Goal: Contribute content: Contribute content

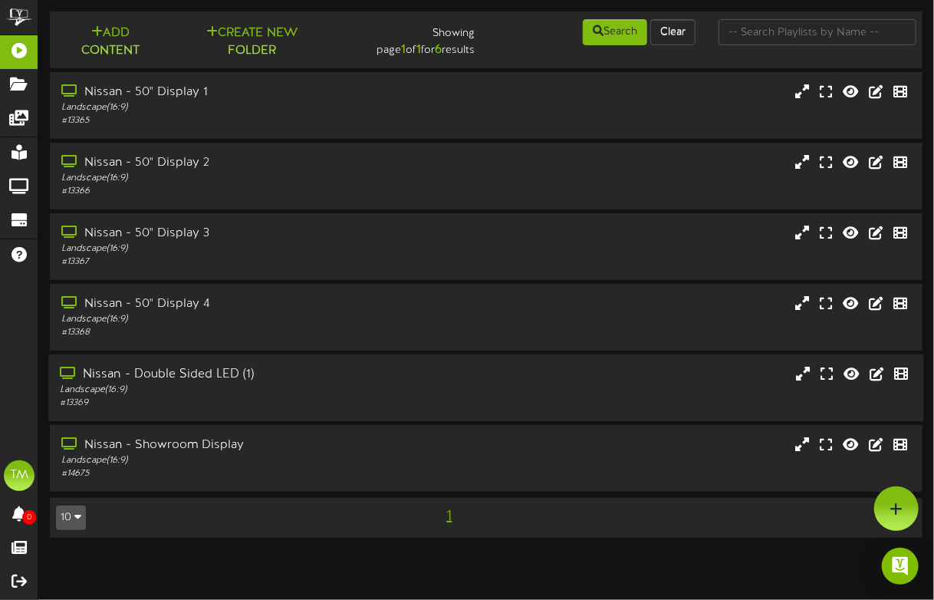
click at [199, 376] on div "Nissan - Double Sided LED (1)" at bounding box center [230, 375] width 341 height 18
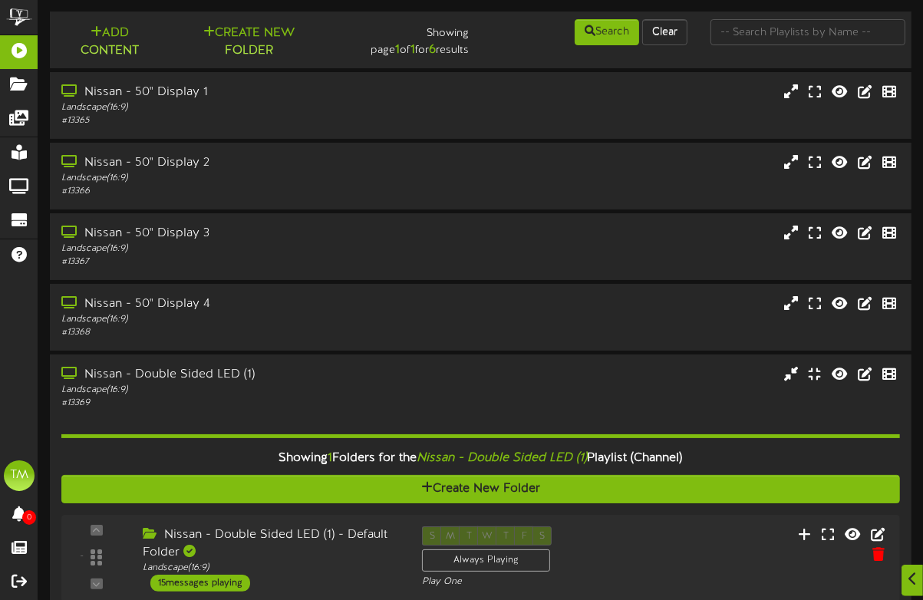
scroll to position [153, 0]
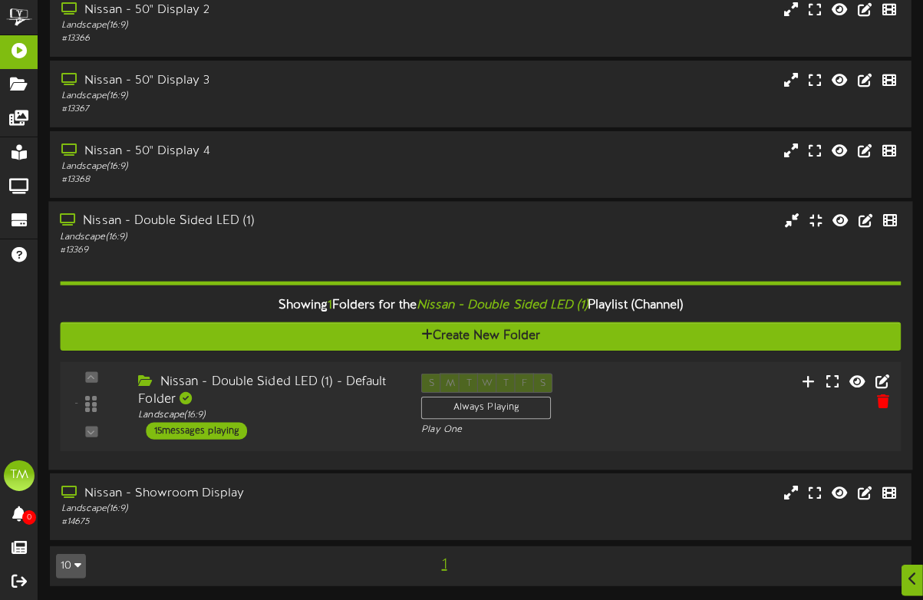
click at [224, 431] on div "15 messages playing" at bounding box center [196, 430] width 101 height 17
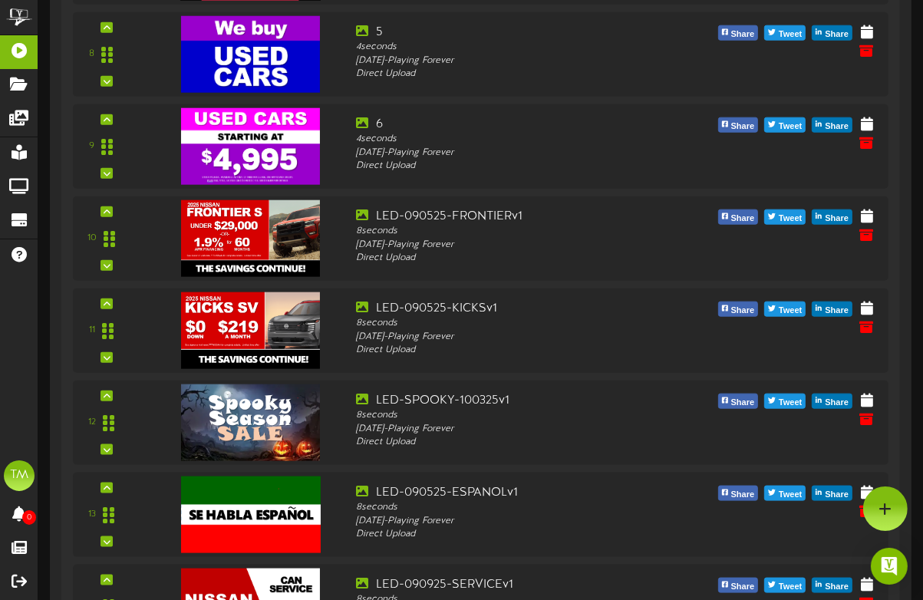
scroll to position [1312, 0]
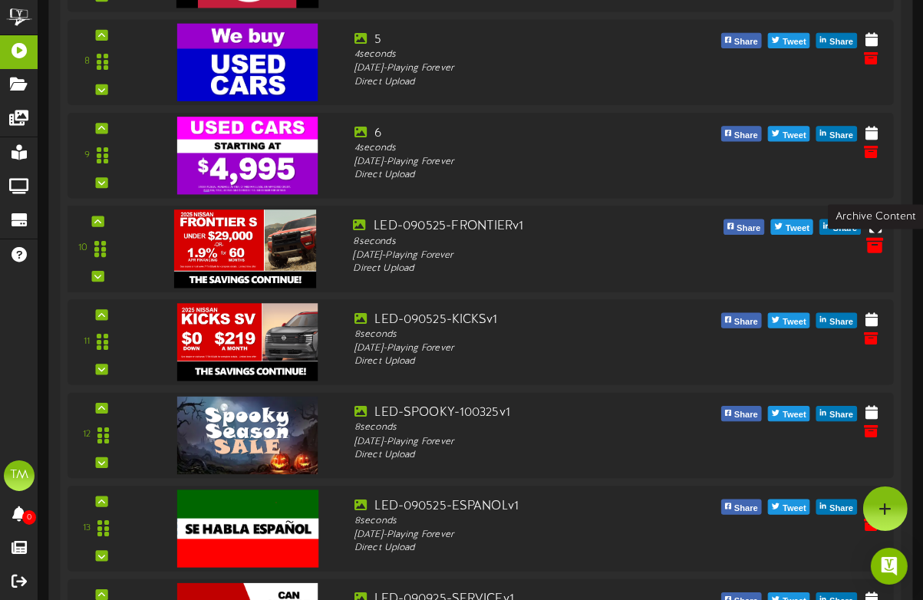
click at [874, 241] on icon at bounding box center [875, 244] width 17 height 17
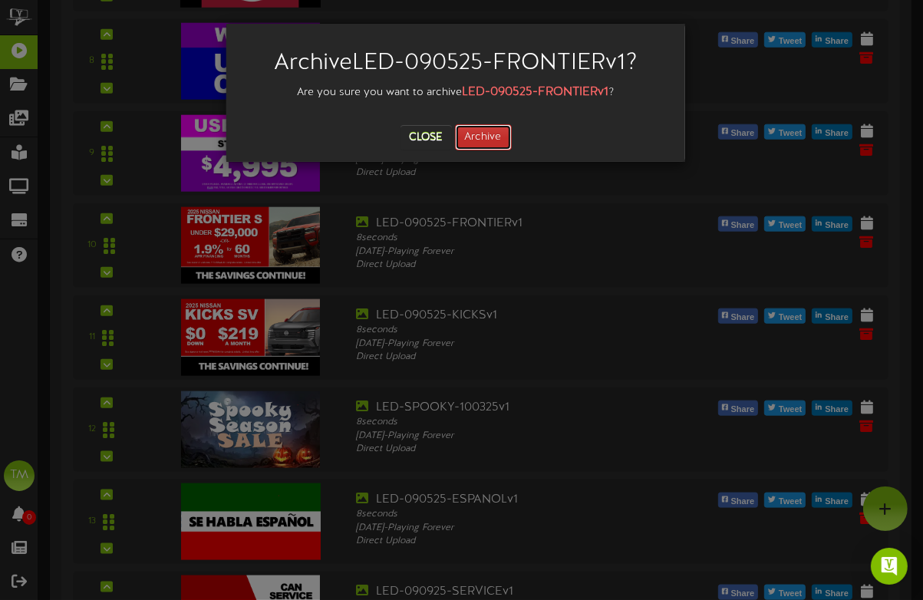
click at [509, 143] on button "Archive" at bounding box center [483, 137] width 57 height 26
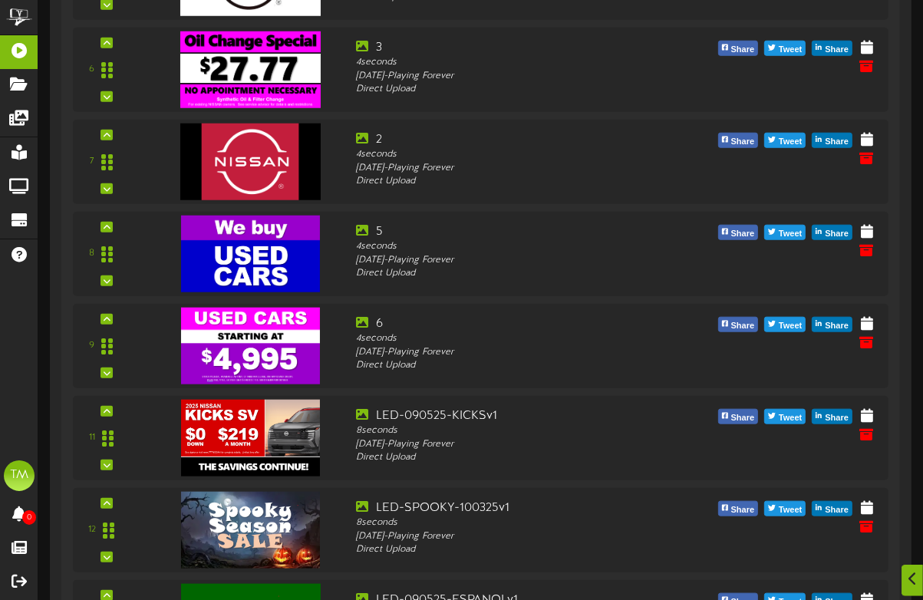
scroll to position [1166, 0]
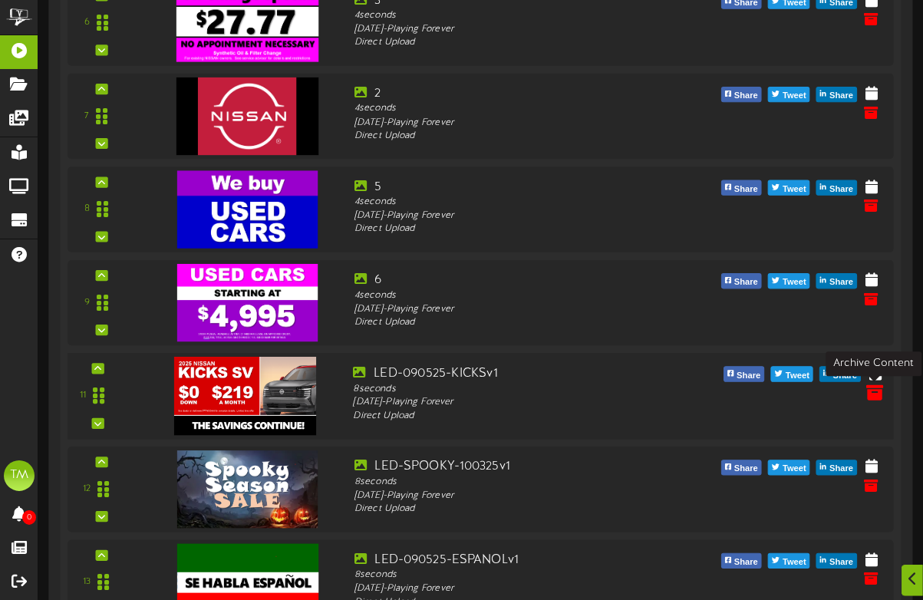
click at [869, 394] on icon at bounding box center [875, 391] width 17 height 17
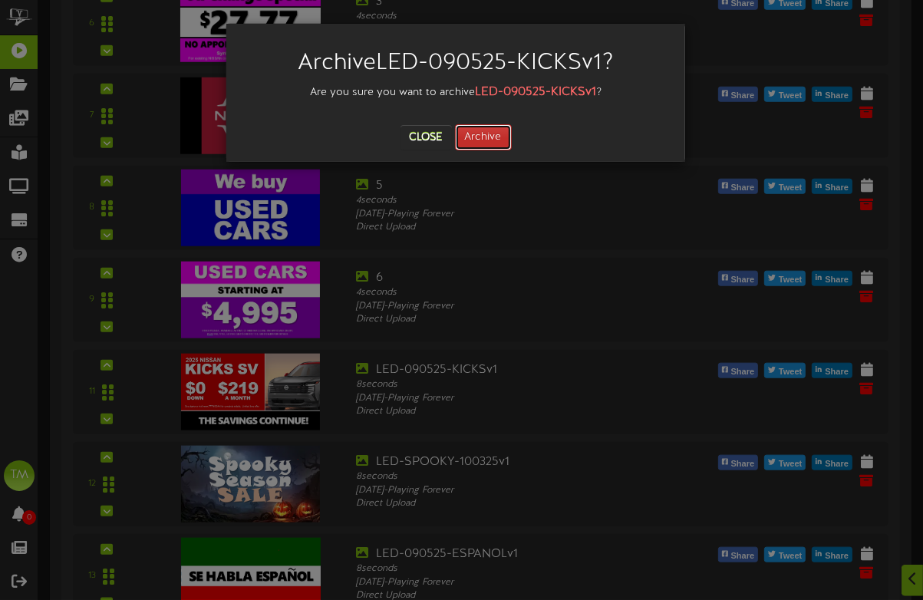
click at [492, 139] on button "Archive" at bounding box center [483, 137] width 57 height 26
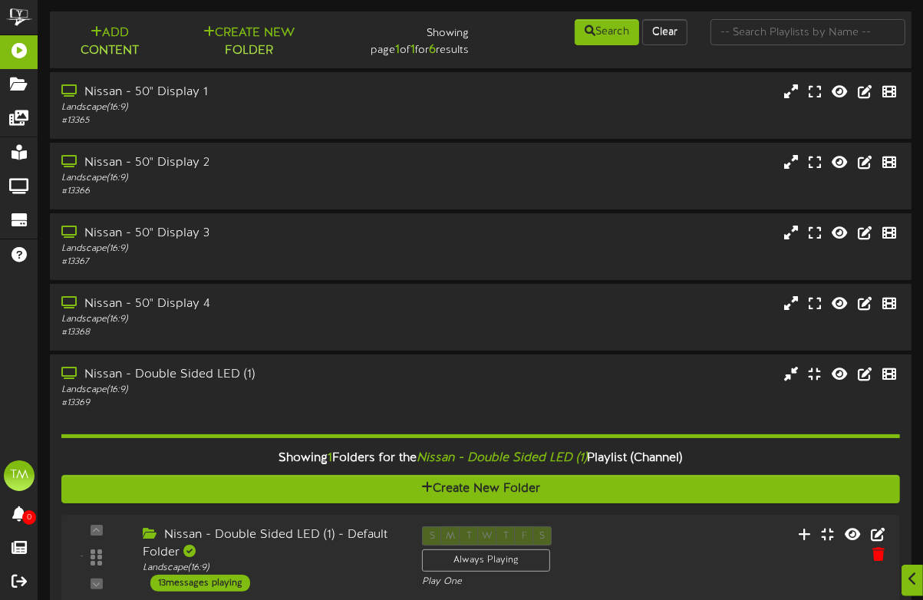
scroll to position [298, 0]
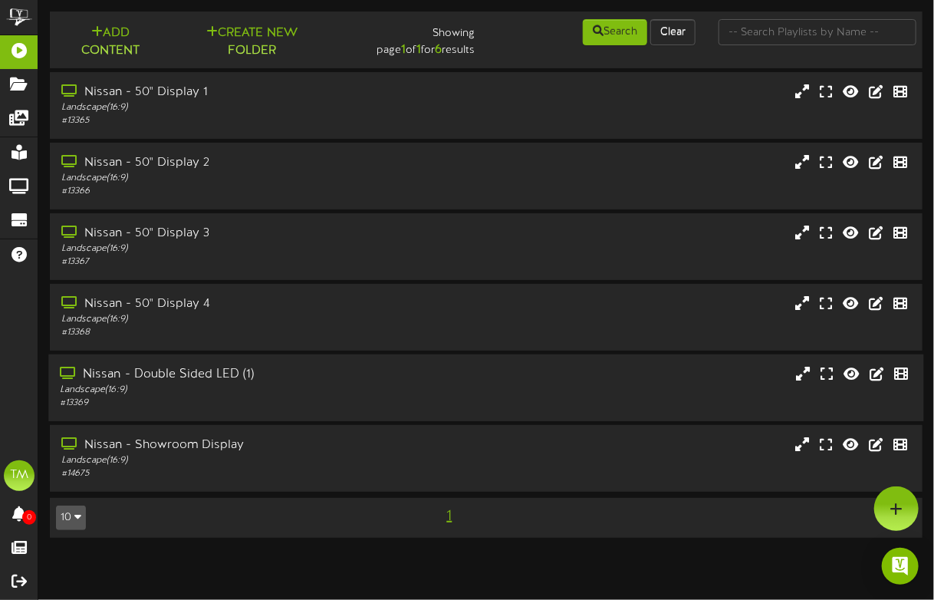
click at [186, 374] on div "Nissan - Double Sided LED (1)" at bounding box center [230, 375] width 341 height 18
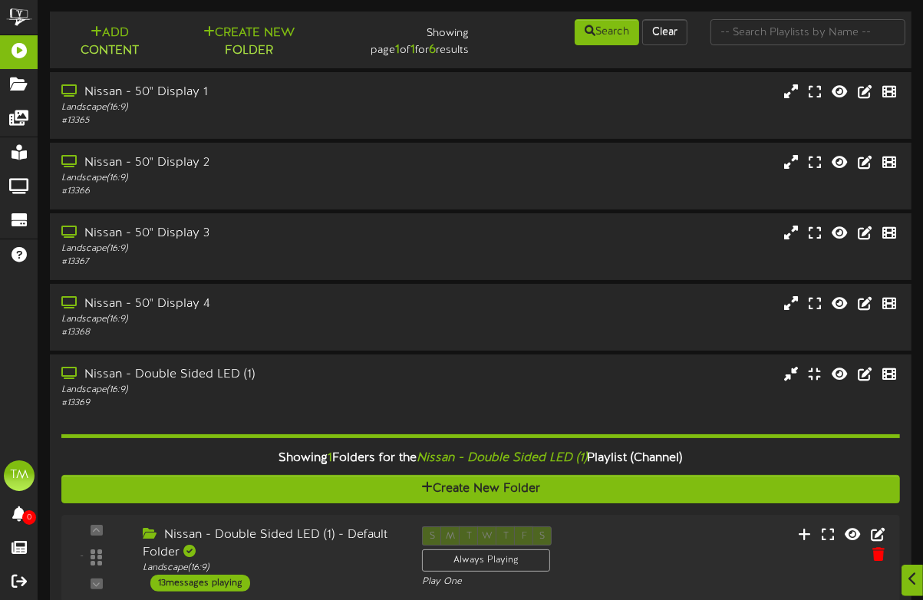
scroll to position [153, 0]
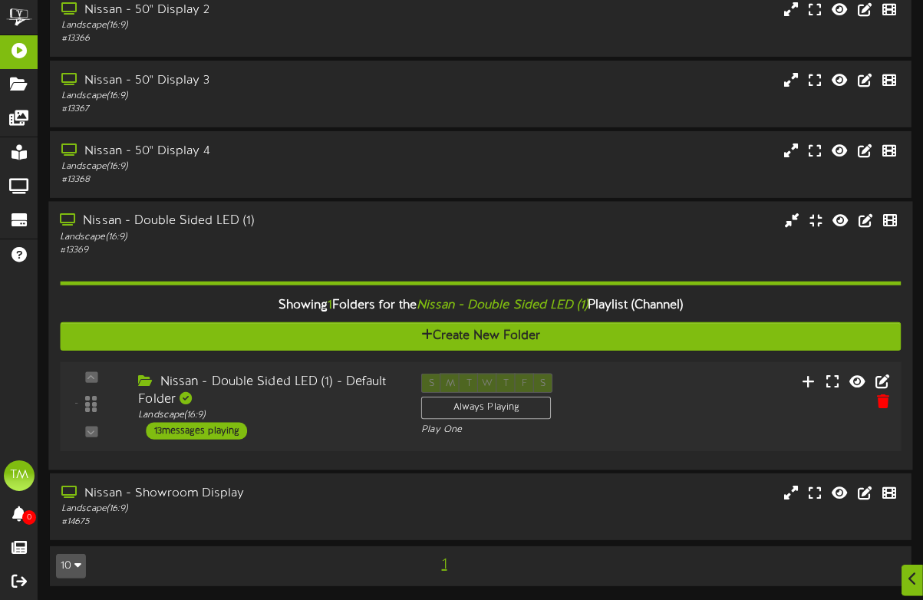
click at [216, 433] on div "13 messages playing" at bounding box center [196, 430] width 101 height 17
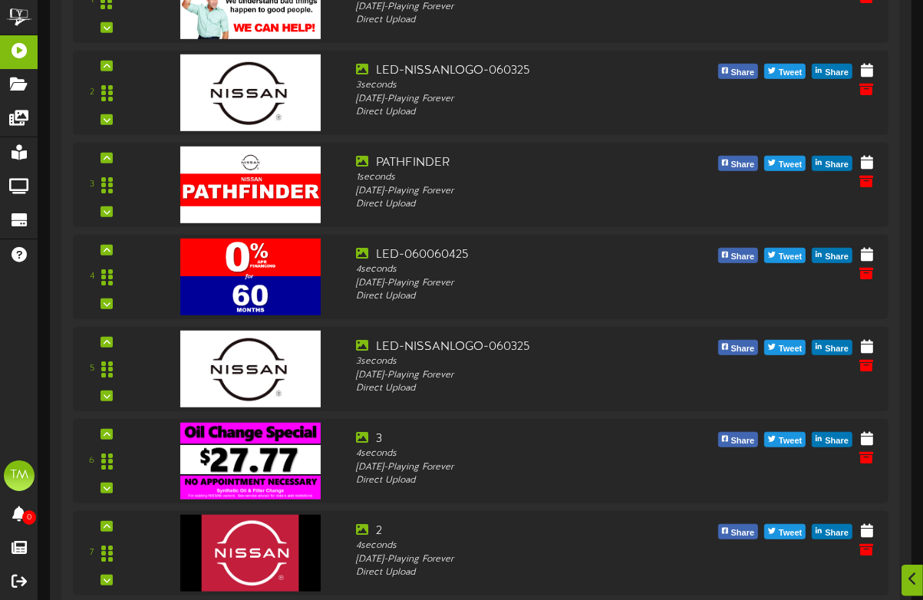
scroll to position [841, 0]
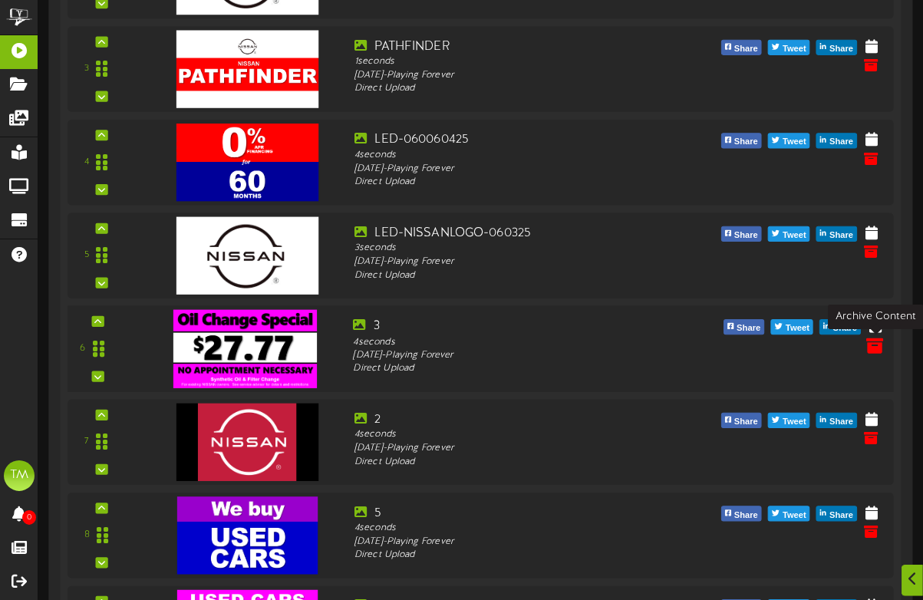
click at [871, 344] on icon at bounding box center [875, 344] width 17 height 17
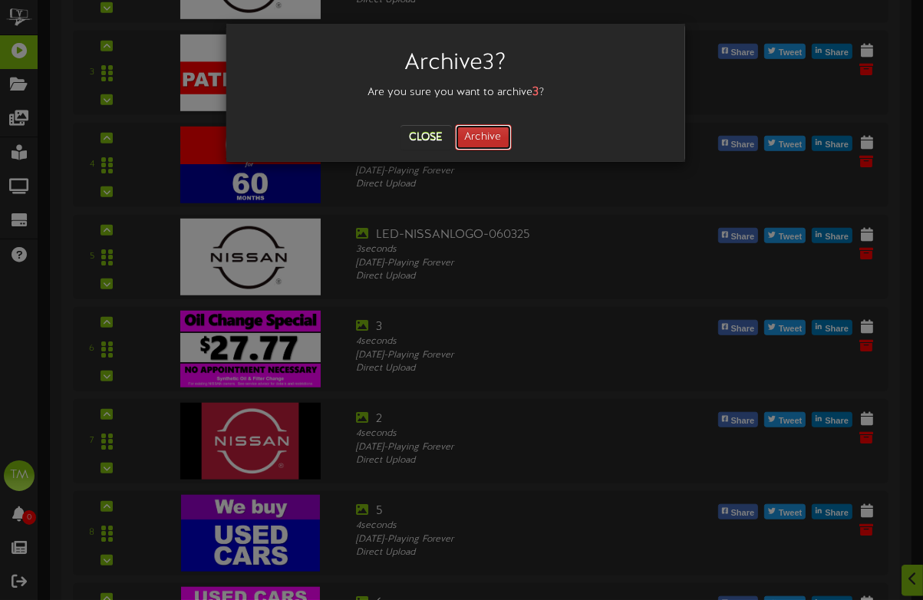
click at [474, 144] on button "Archive" at bounding box center [483, 137] width 57 height 26
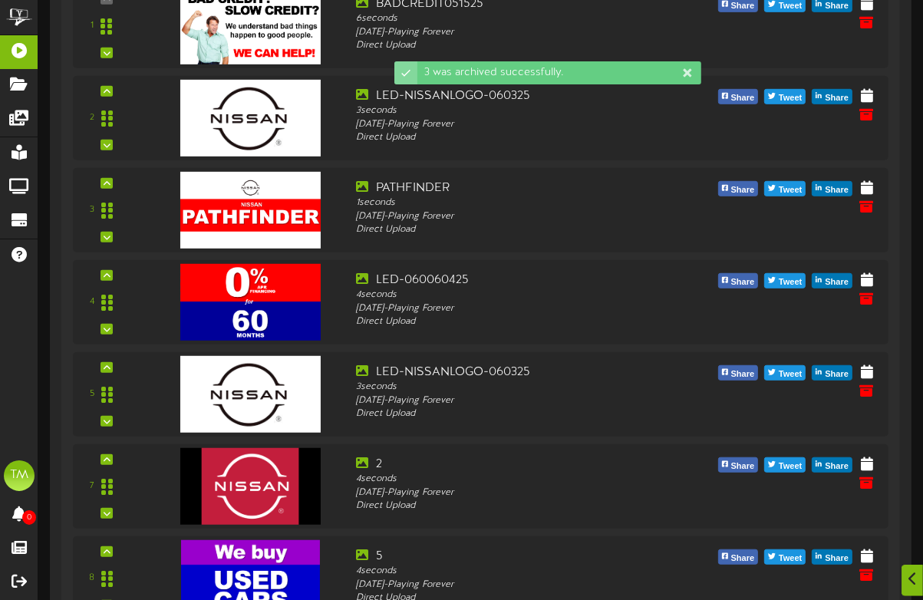
scroll to position [880, 0]
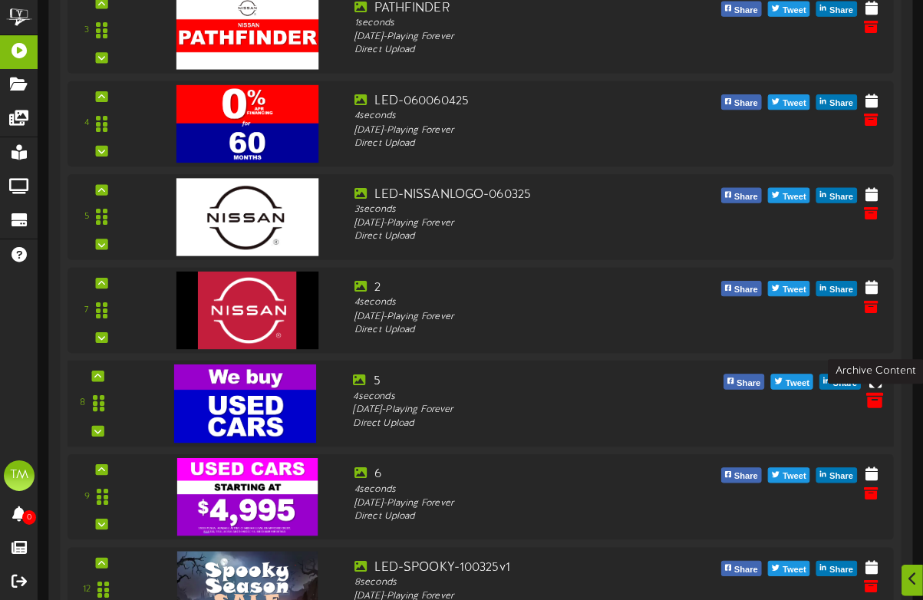
click at [877, 407] on icon at bounding box center [875, 399] width 17 height 17
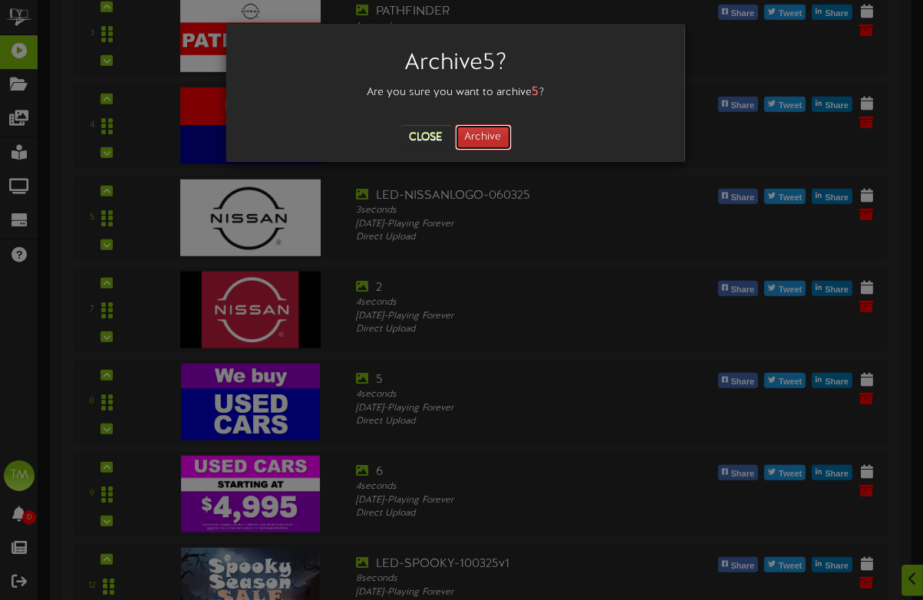
click at [474, 139] on button "Archive" at bounding box center [483, 137] width 57 height 26
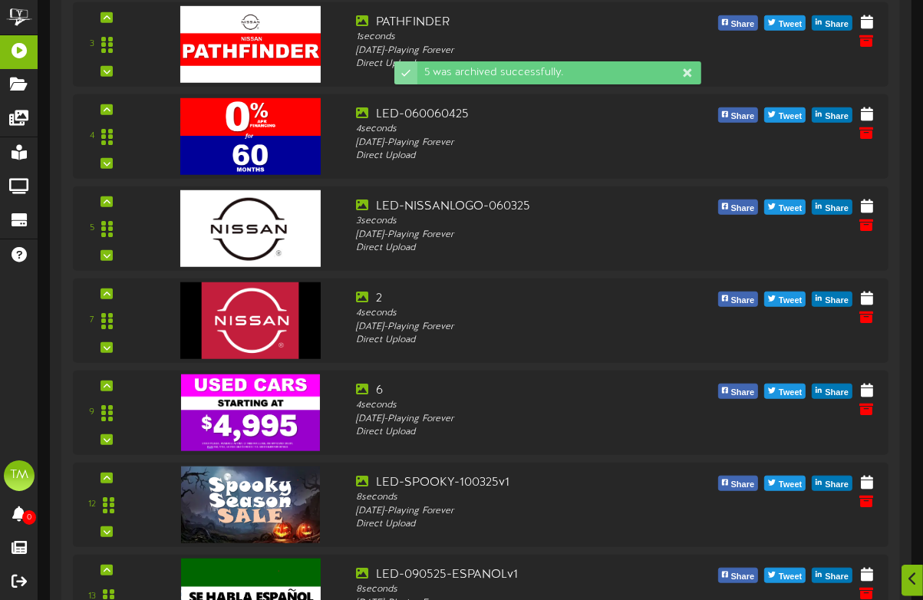
scroll to position [977, 0]
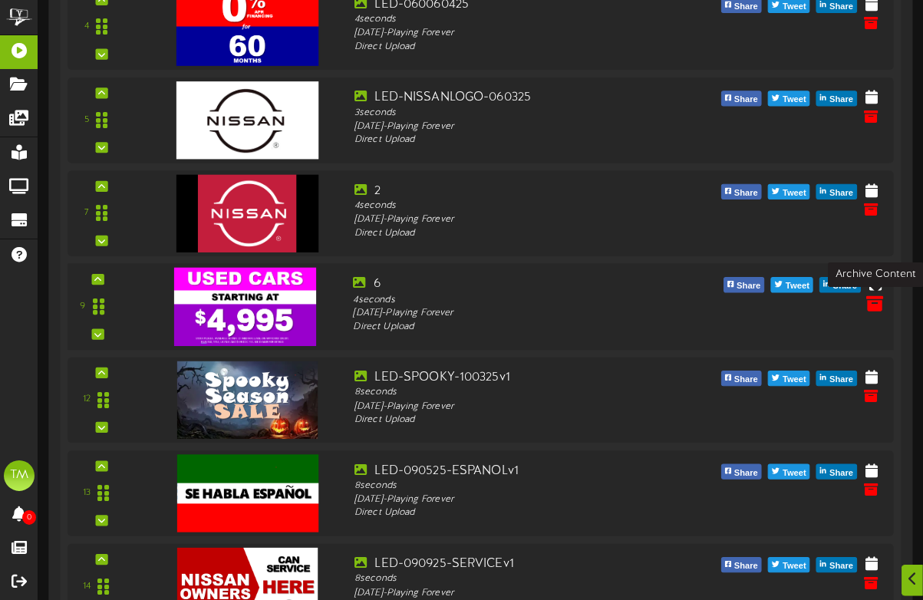
click at [874, 300] on icon at bounding box center [875, 303] width 17 height 17
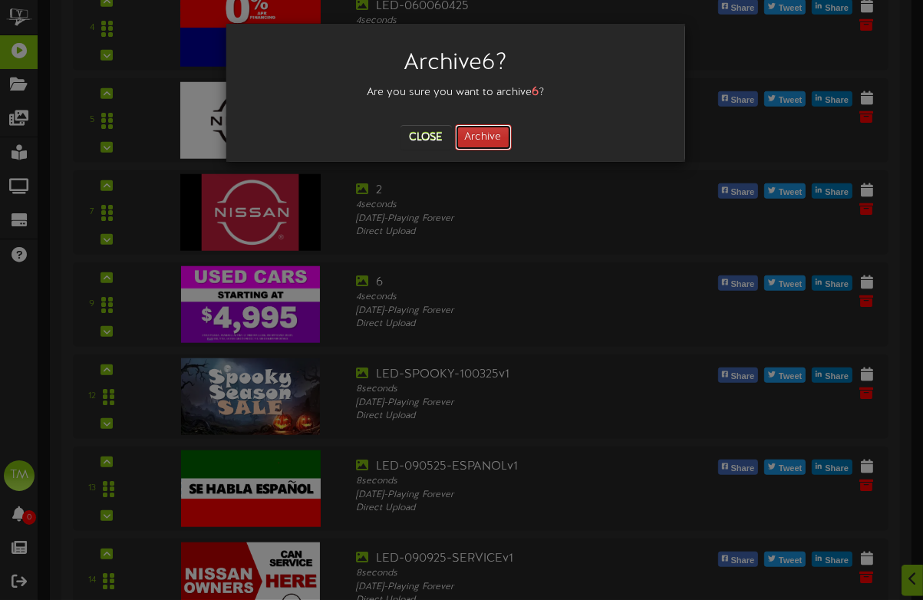
click at [460, 143] on button "Archive" at bounding box center [483, 137] width 57 height 26
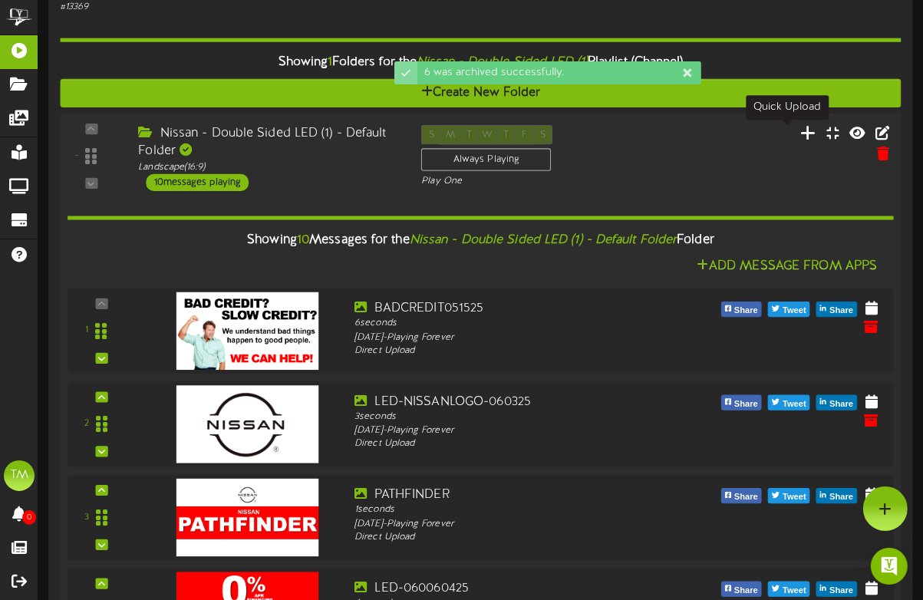
click at [801, 129] on icon at bounding box center [809, 132] width 16 height 17
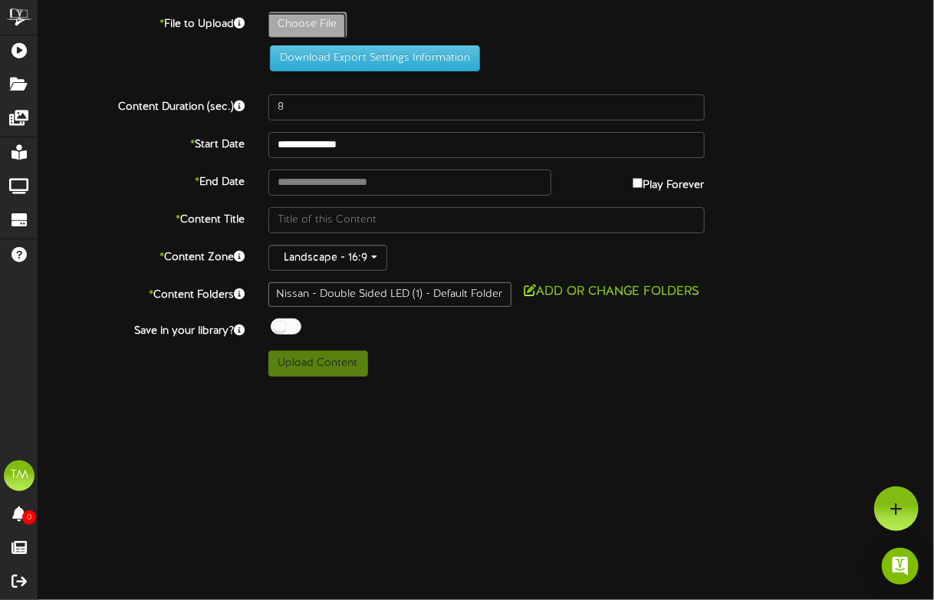
type input "**********"
type input "LED-OILCHANGE-100325v1"
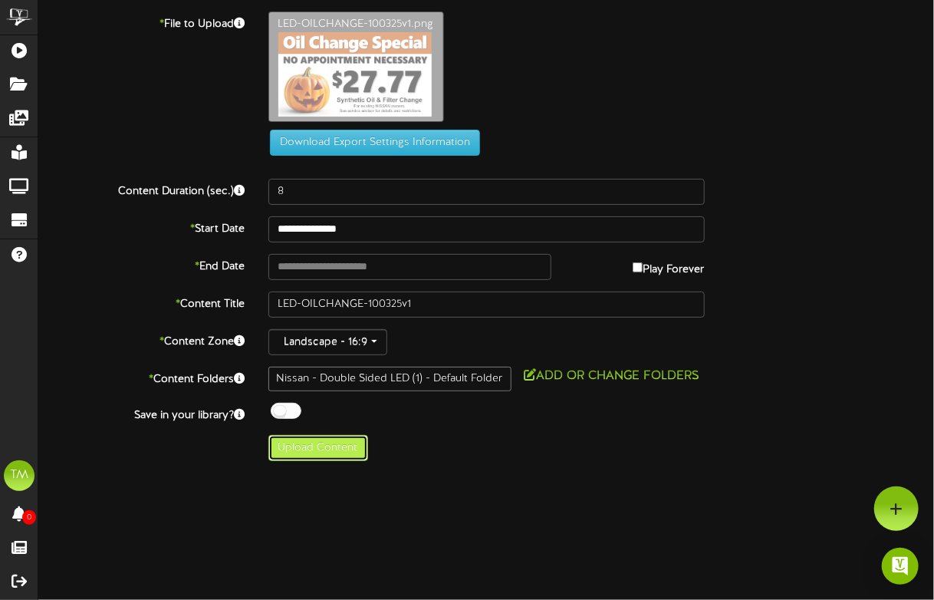
click at [319, 448] on button "Upload Content" at bounding box center [318, 448] width 100 height 26
type input "**********"
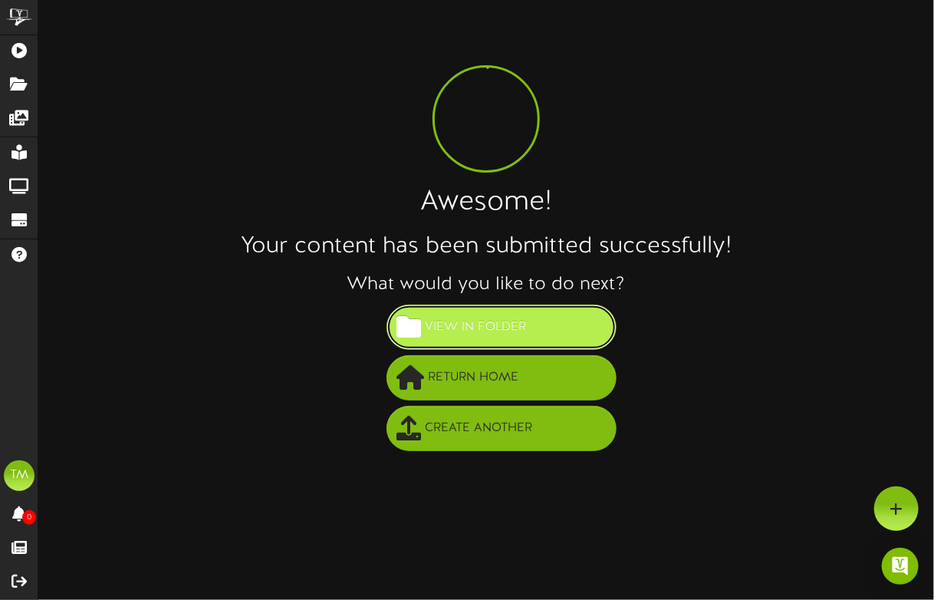
click at [535, 335] on button "View in Folder" at bounding box center [502, 326] width 230 height 45
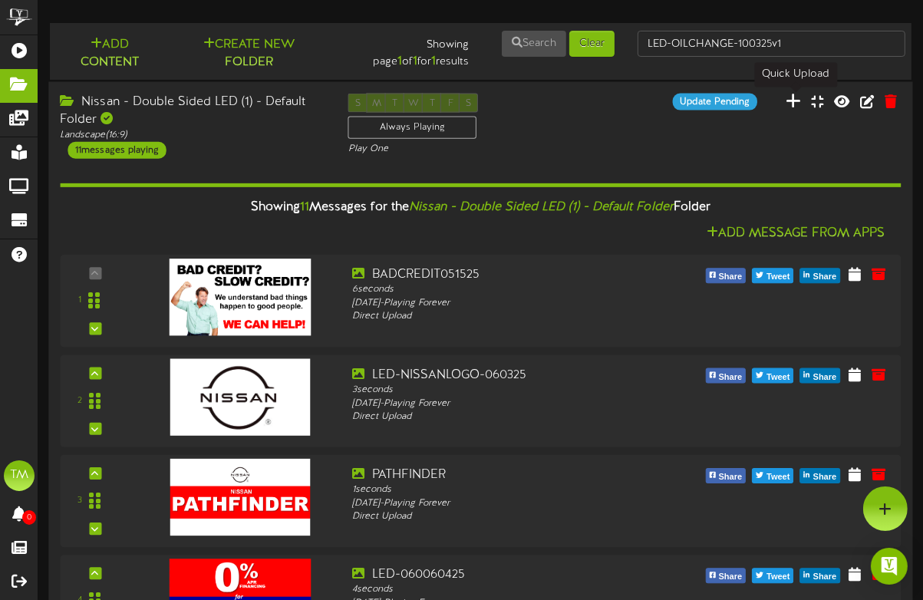
click at [795, 98] on icon at bounding box center [792, 100] width 15 height 17
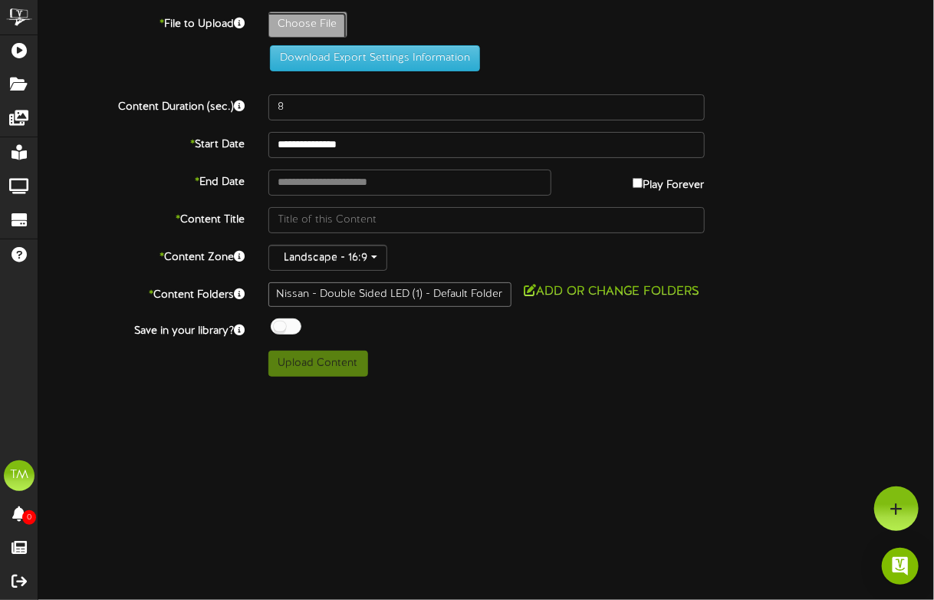
type input "**********"
type input "LED-USEDCARS-100325v1"
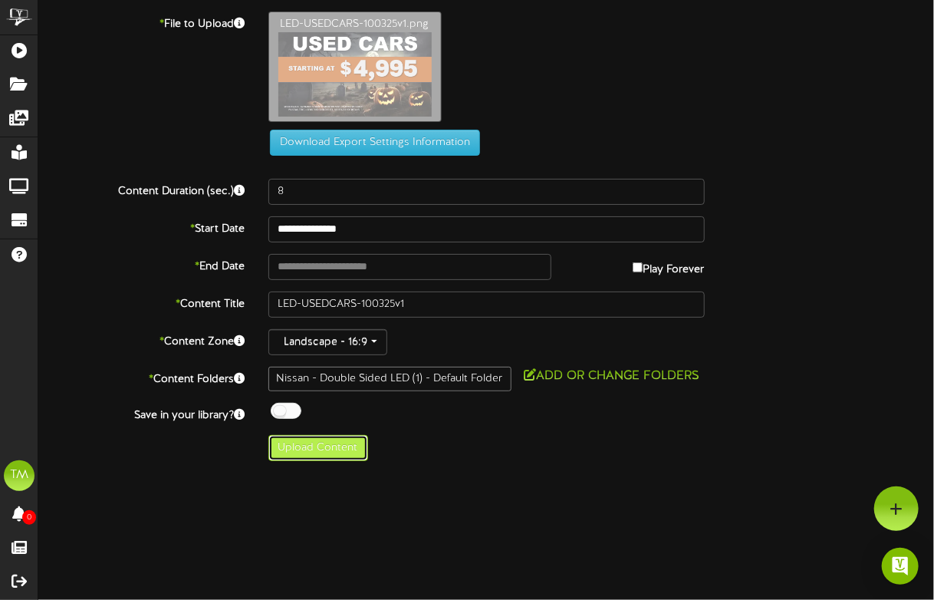
click at [339, 457] on button "Upload Content" at bounding box center [318, 448] width 100 height 26
type input "**********"
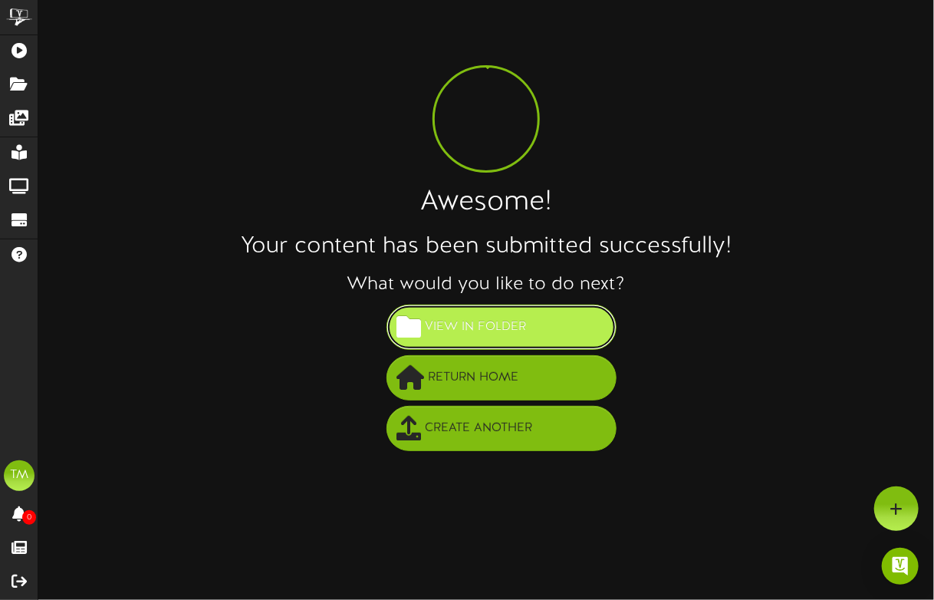
click at [536, 335] on button "View in Folder" at bounding box center [502, 326] width 230 height 45
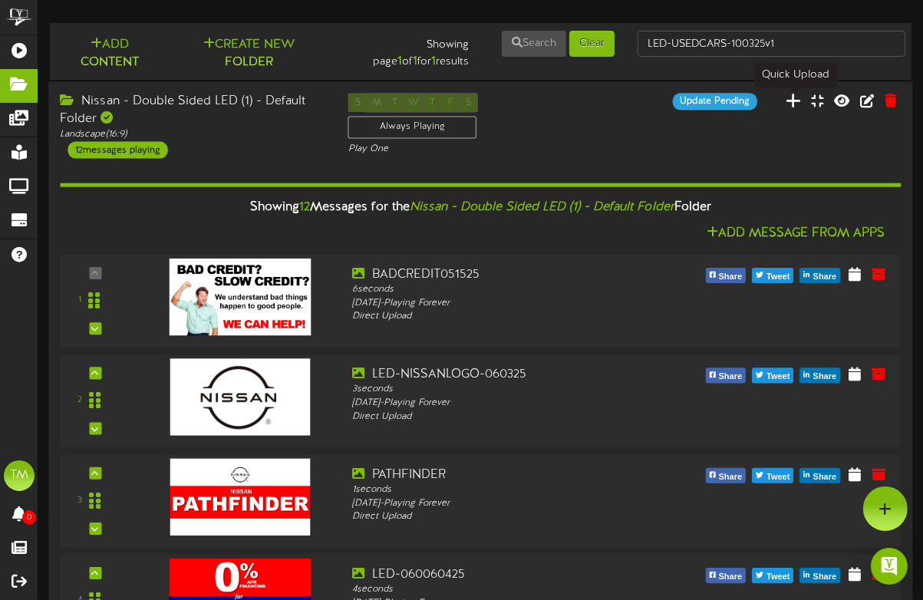
click at [800, 102] on icon at bounding box center [792, 100] width 15 height 17
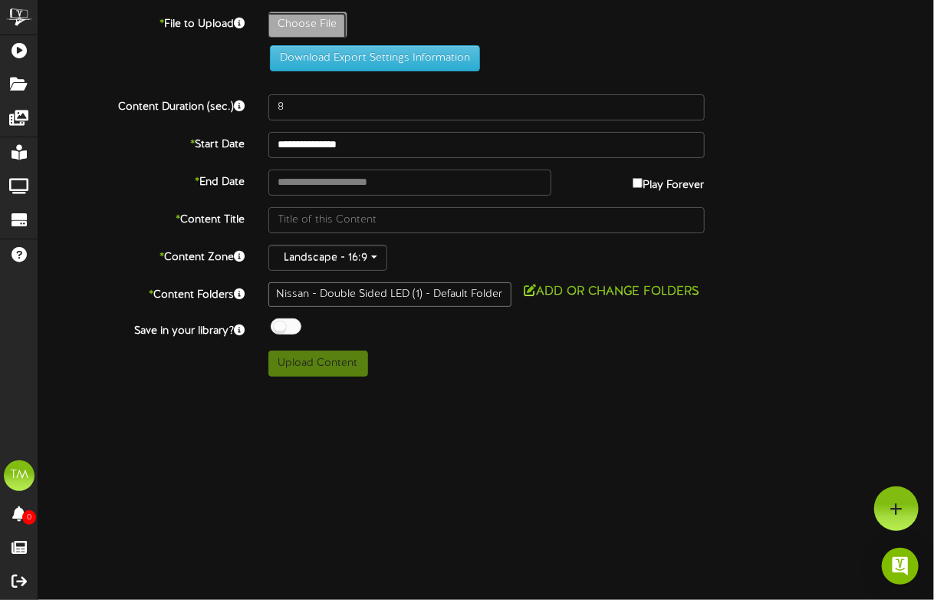
type input "**********"
type input "LED-WEBUYUSEDCARS-100325v1"
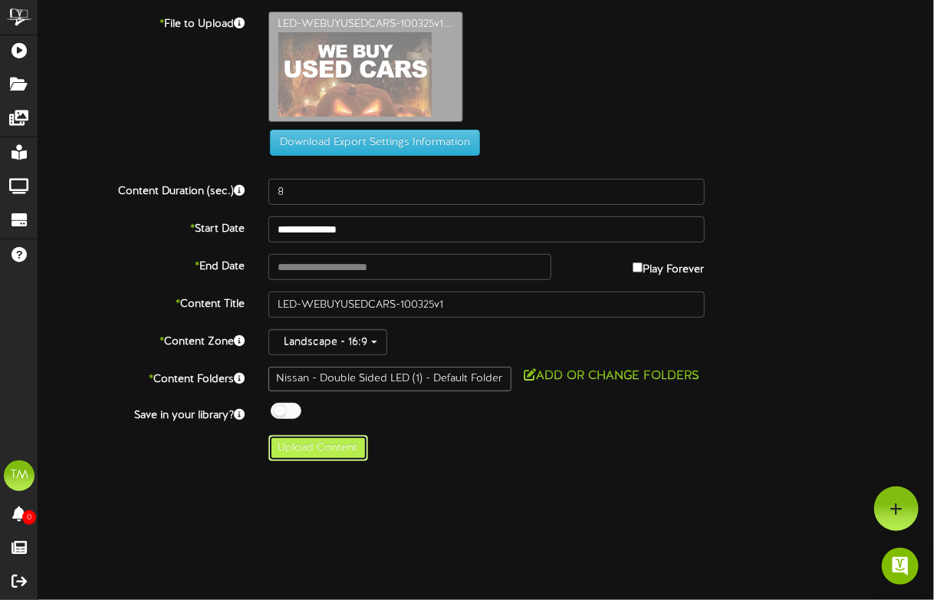
click at [321, 449] on button "Upload Content" at bounding box center [318, 448] width 100 height 26
type input "**********"
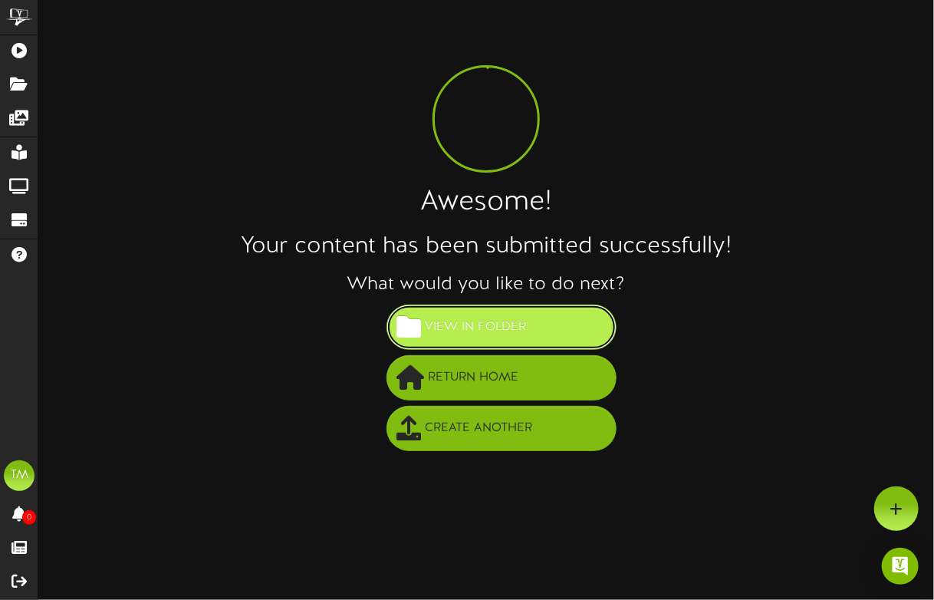
click at [515, 318] on span "View in Folder" at bounding box center [475, 326] width 109 height 25
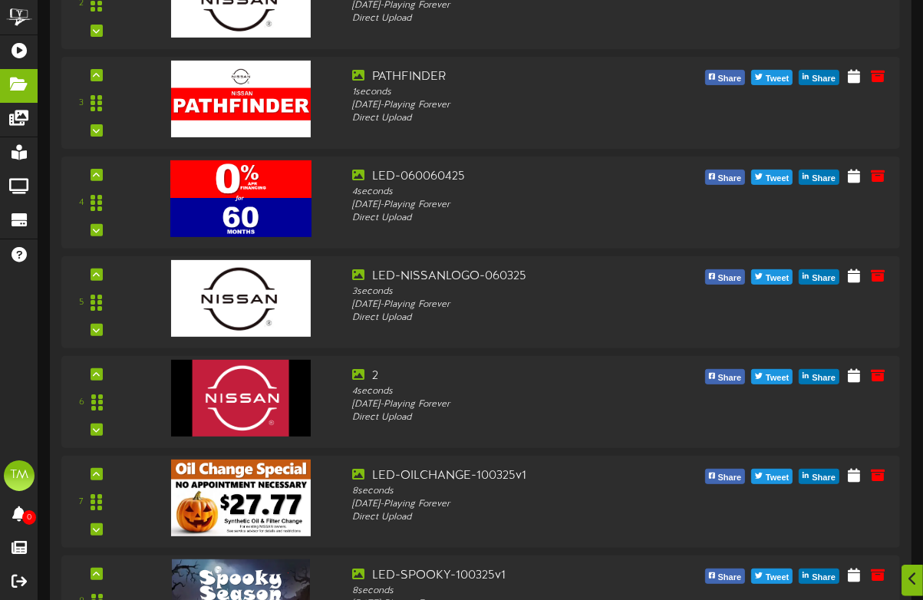
scroll to position [400, 0]
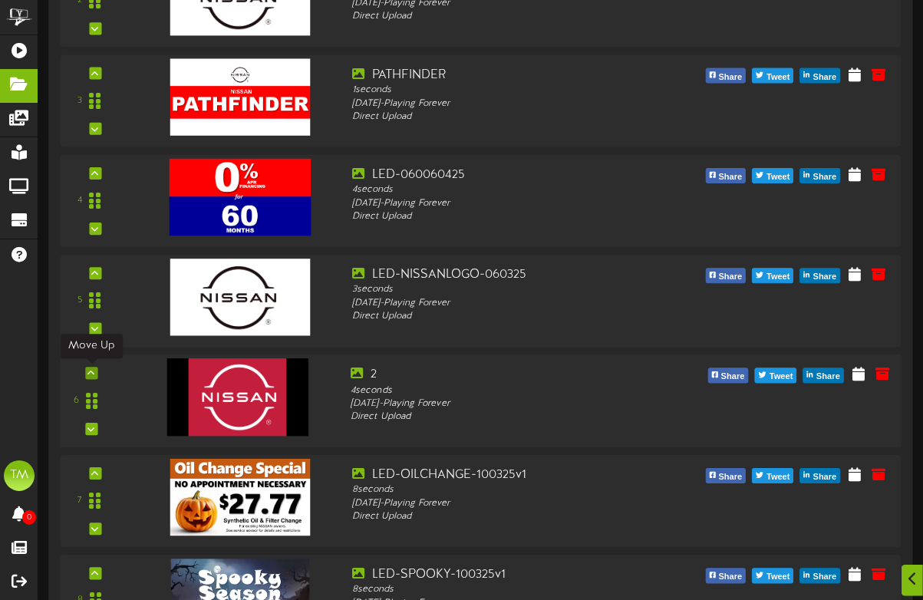
click at [88, 377] on div at bounding box center [91, 373] width 12 height 12
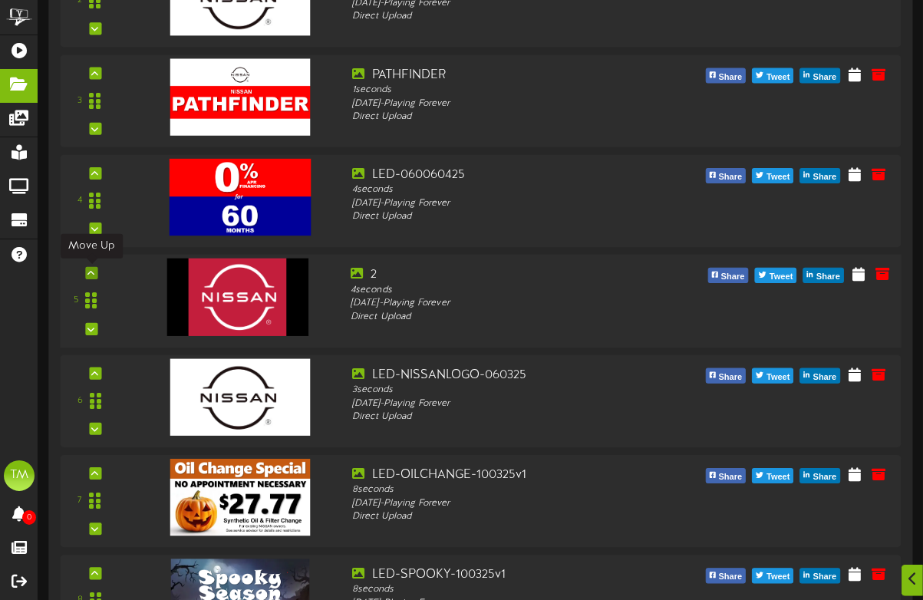
click at [87, 274] on icon at bounding box center [90, 272] width 7 height 8
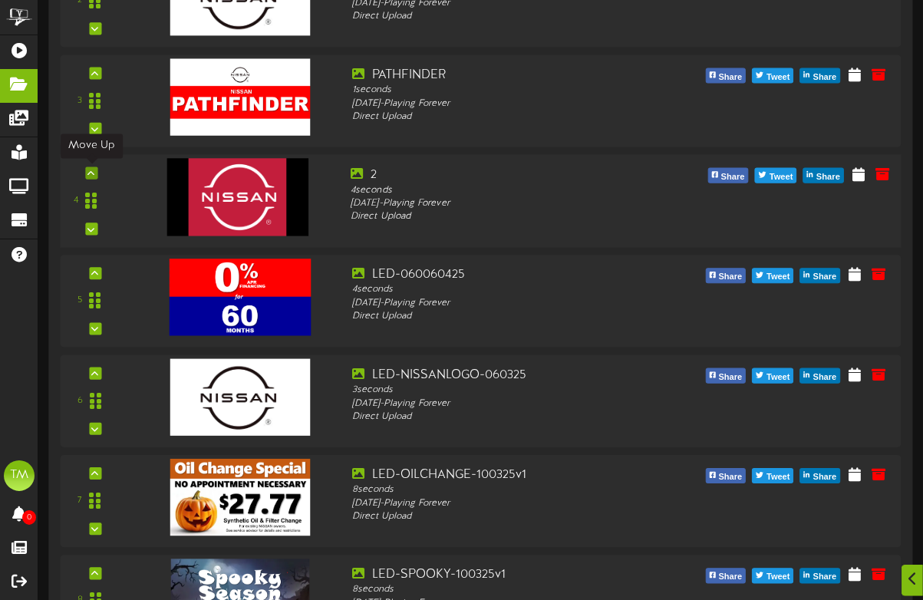
click at [92, 176] on div at bounding box center [91, 172] width 12 height 12
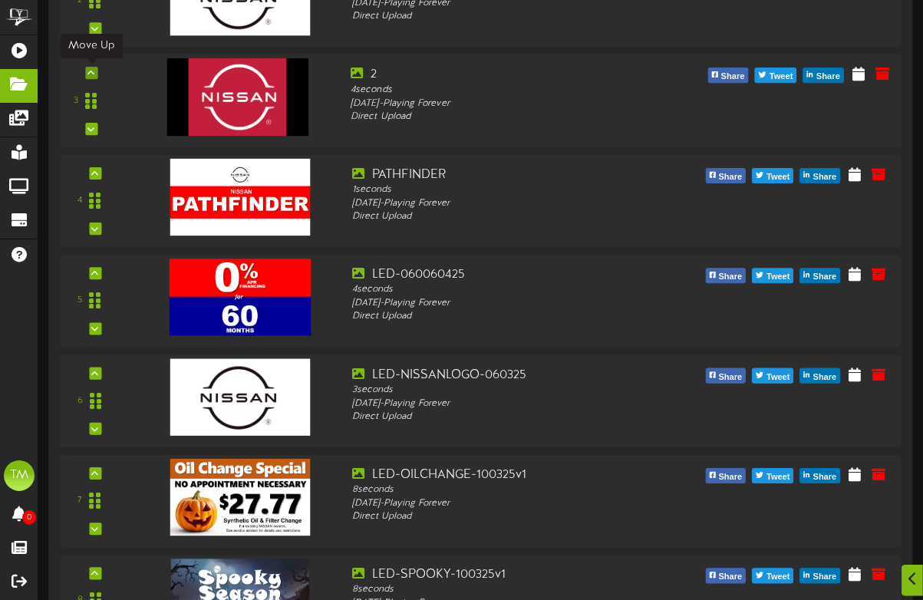
click at [94, 72] on icon at bounding box center [90, 72] width 7 height 8
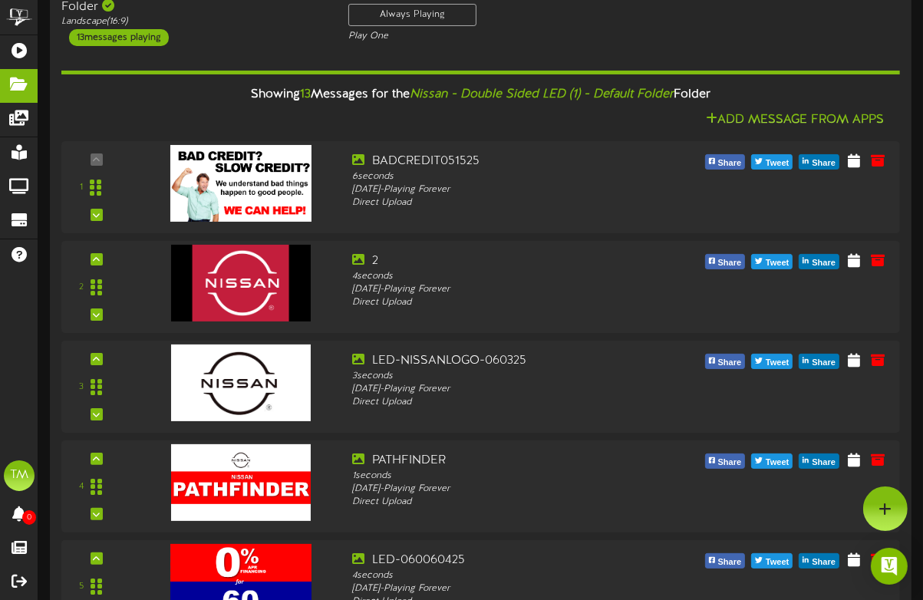
scroll to position [114, 0]
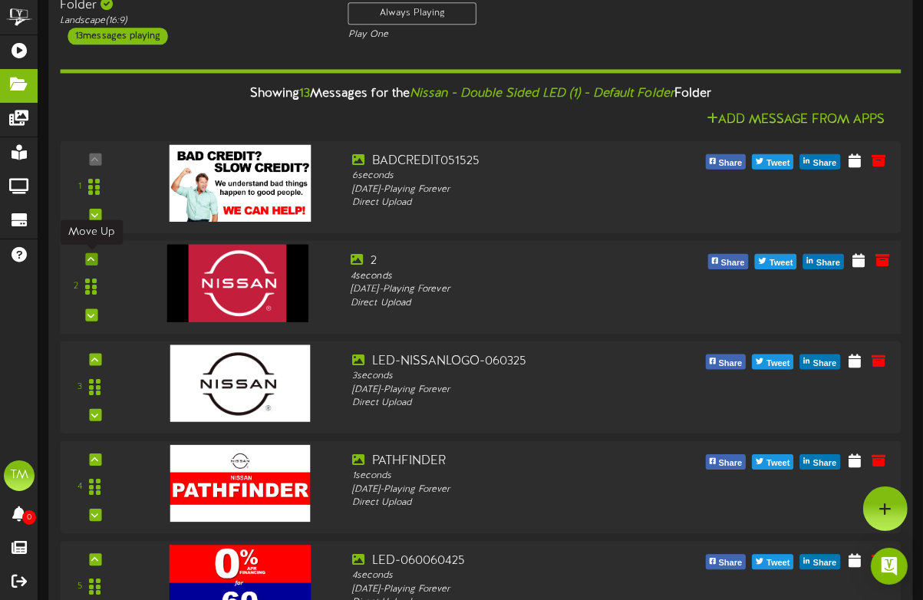
click at [92, 260] on icon at bounding box center [90, 259] width 7 height 8
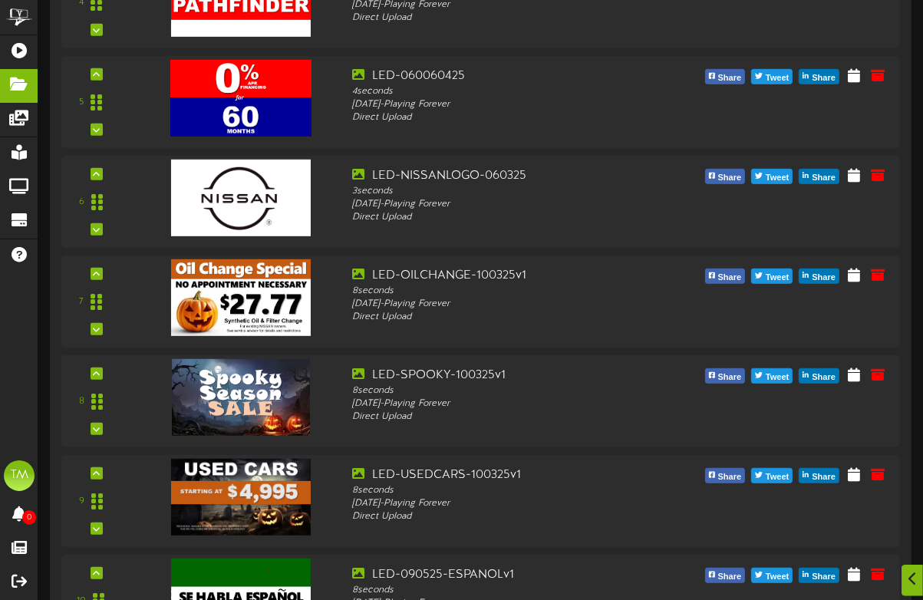
scroll to position [602, 0]
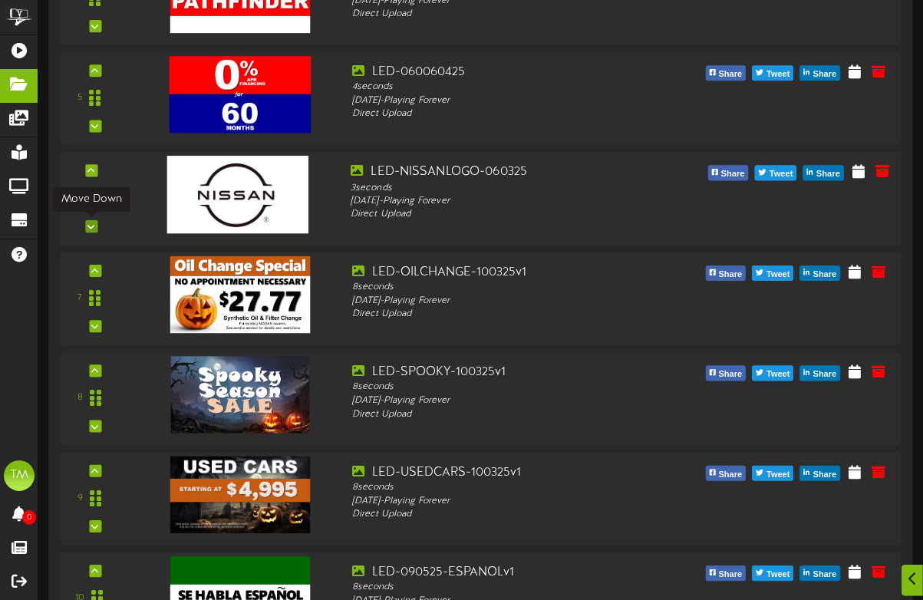
click at [89, 222] on icon at bounding box center [90, 226] width 7 height 8
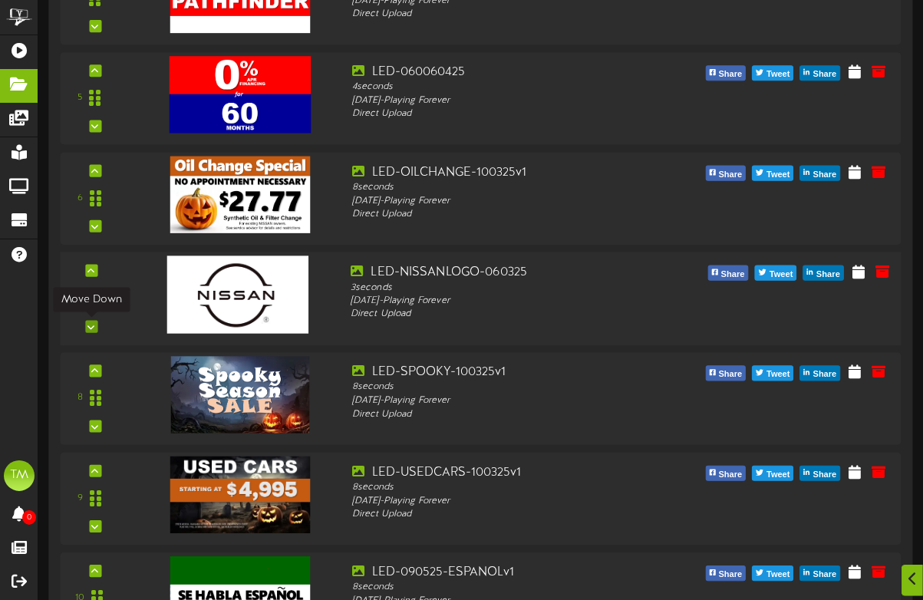
click at [88, 327] on icon at bounding box center [90, 326] width 7 height 8
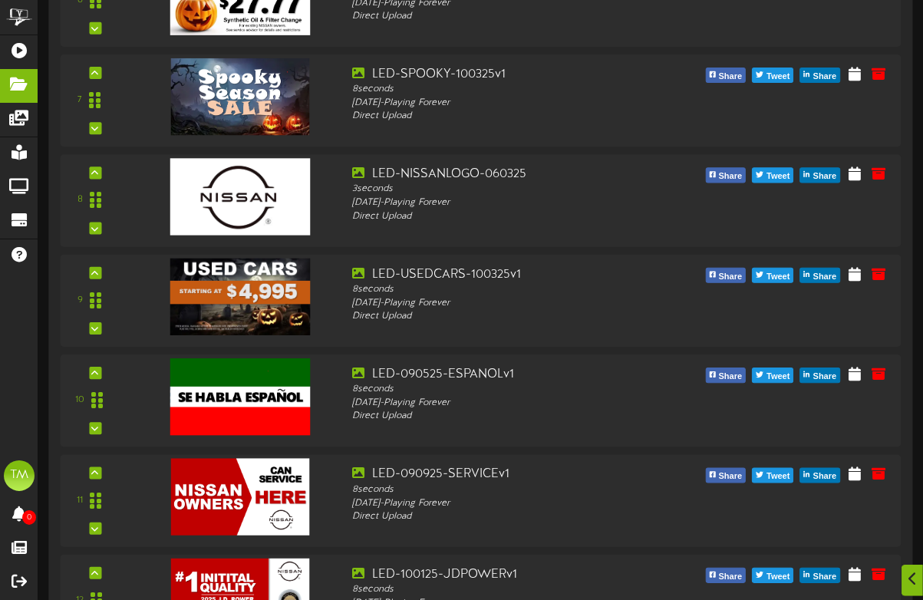
scroll to position [804, 0]
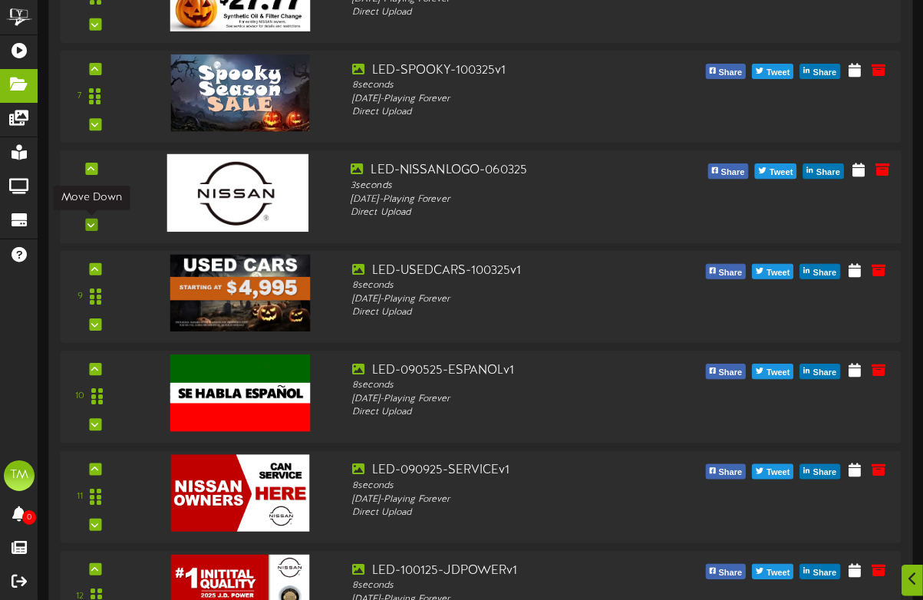
click at [92, 228] on icon at bounding box center [90, 224] width 7 height 8
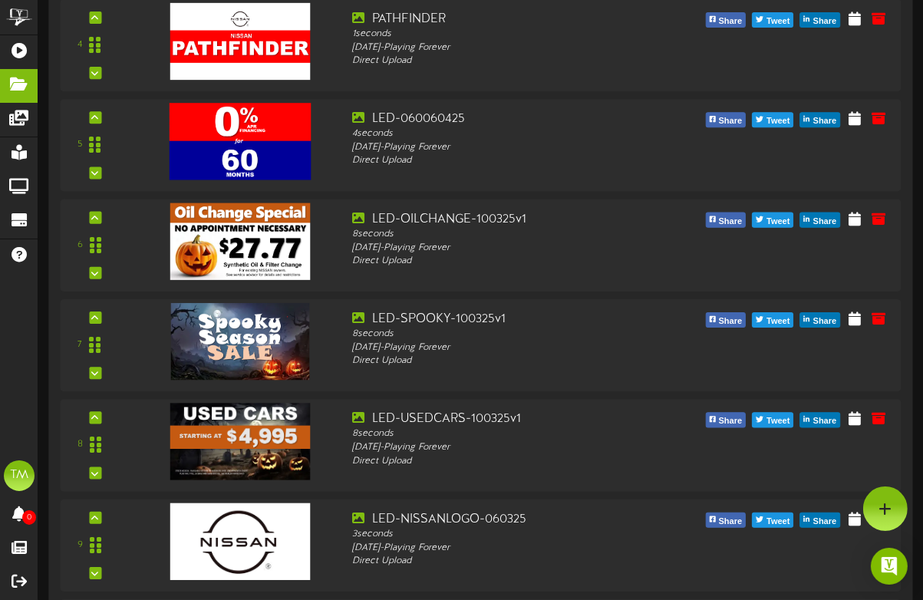
scroll to position [555, 0]
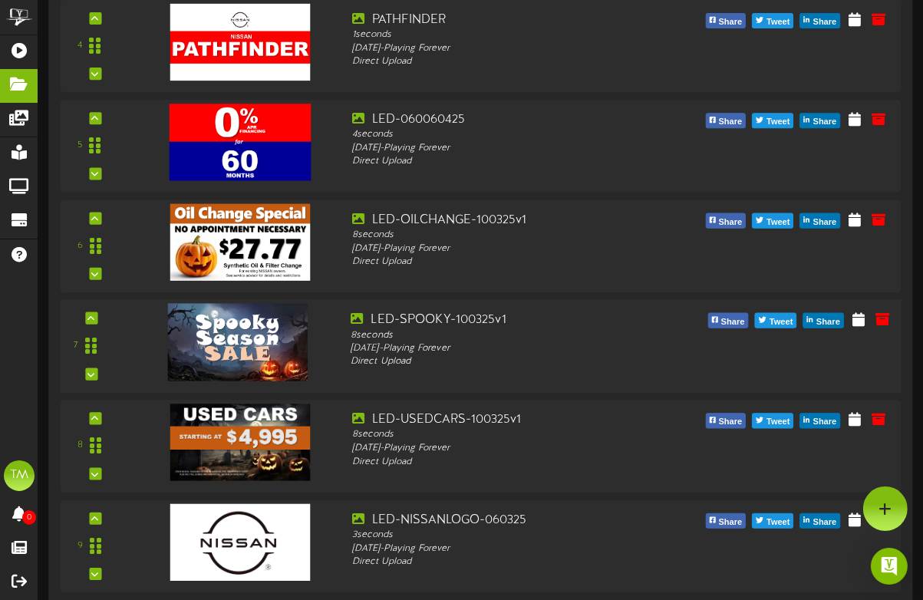
click at [219, 312] on img at bounding box center [237, 341] width 140 height 77
click at [92, 318] on icon at bounding box center [90, 318] width 7 height 8
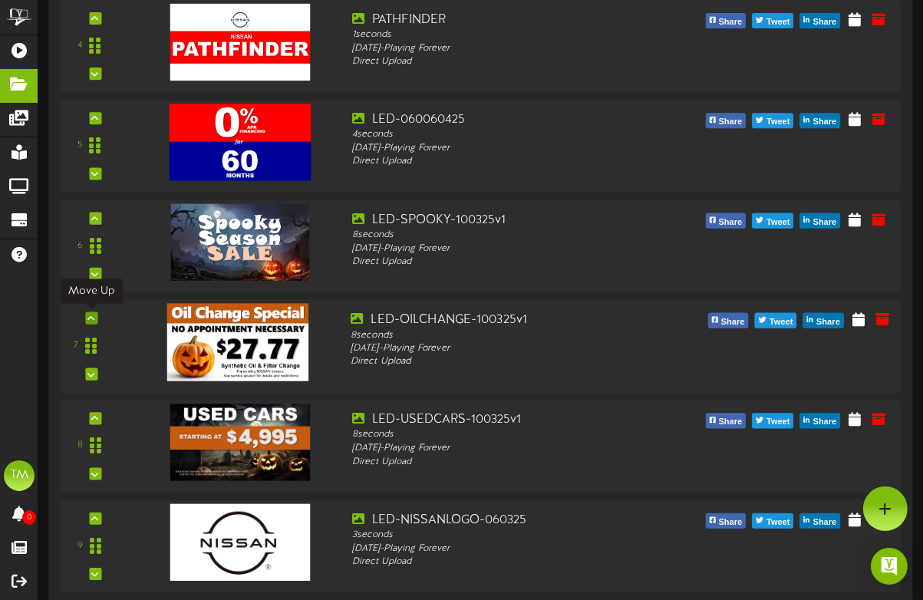
click at [90, 317] on icon at bounding box center [90, 318] width 7 height 8
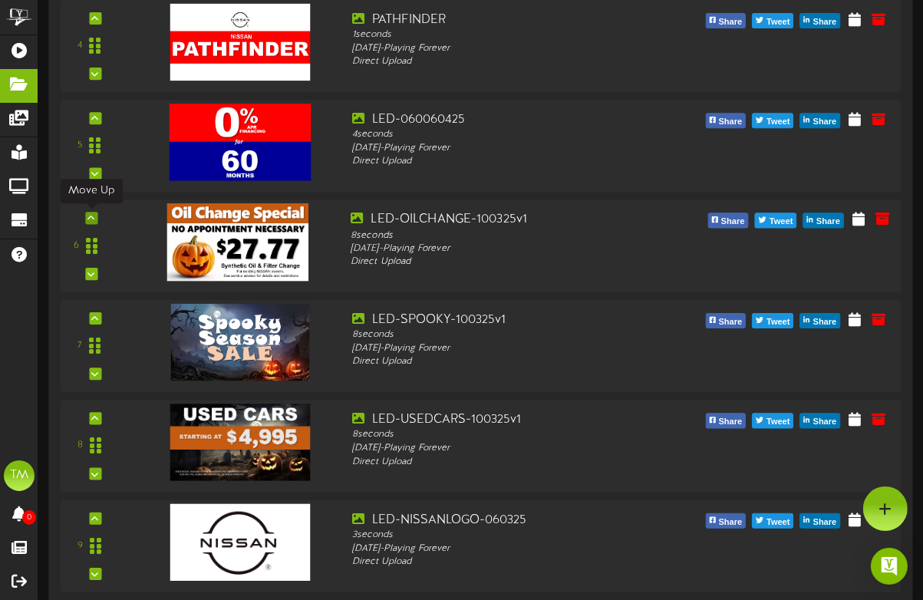
click at [91, 222] on div at bounding box center [91, 218] width 12 height 12
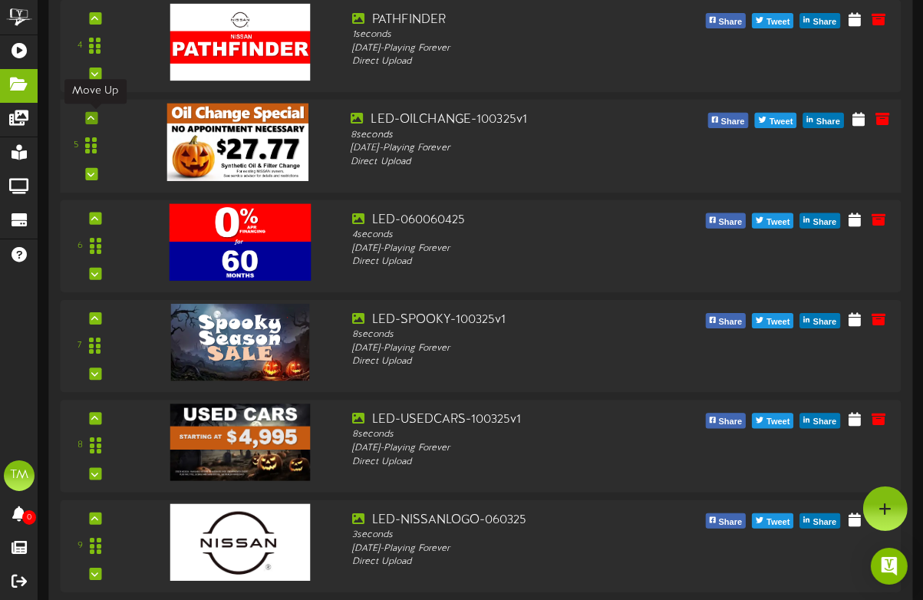
click at [91, 117] on icon at bounding box center [90, 118] width 7 height 8
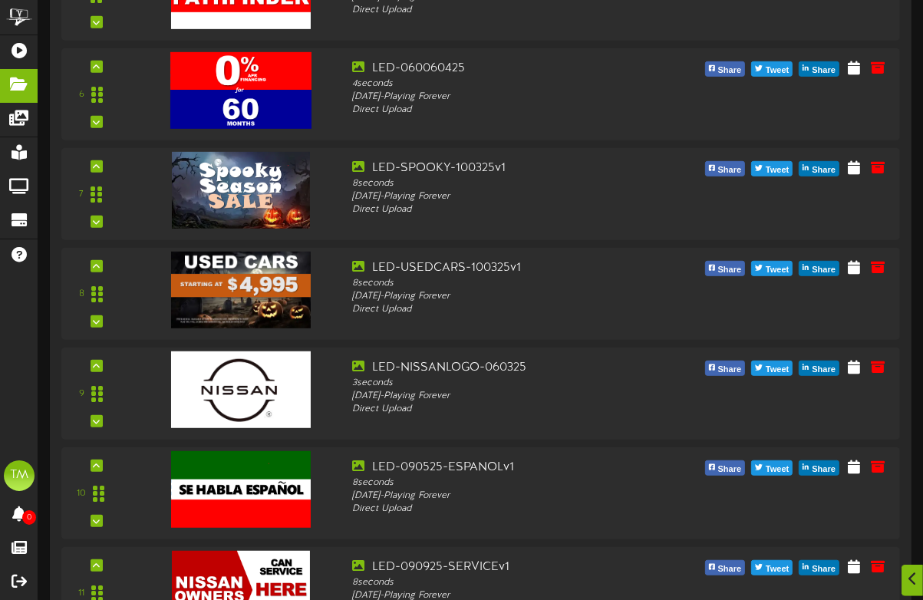
scroll to position [708, 0]
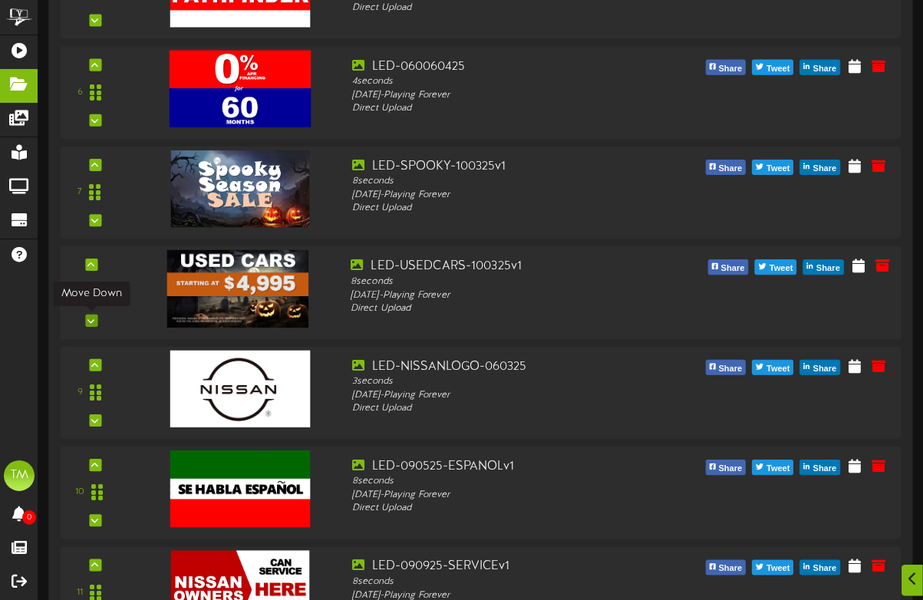
click at [91, 321] on icon at bounding box center [90, 320] width 7 height 8
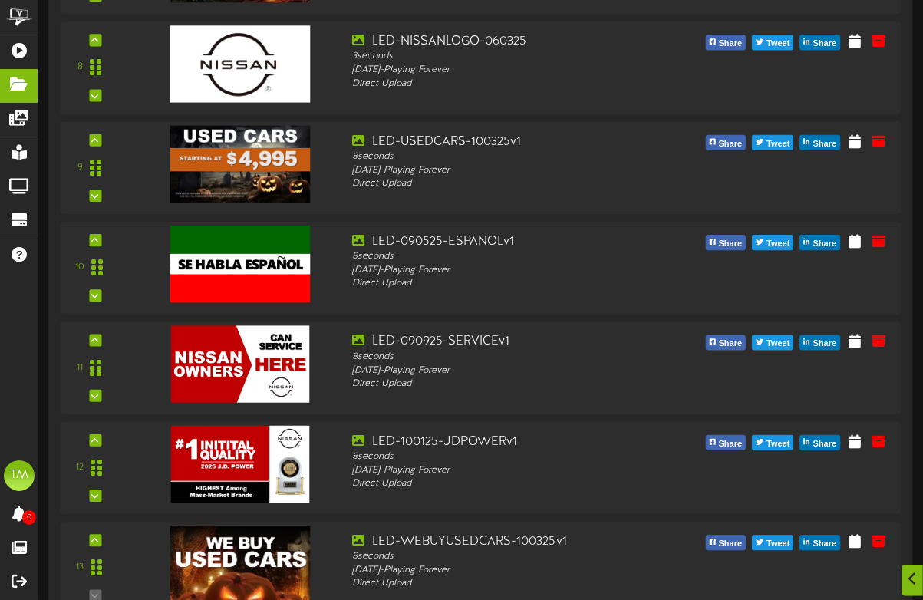
scroll to position [966, 0]
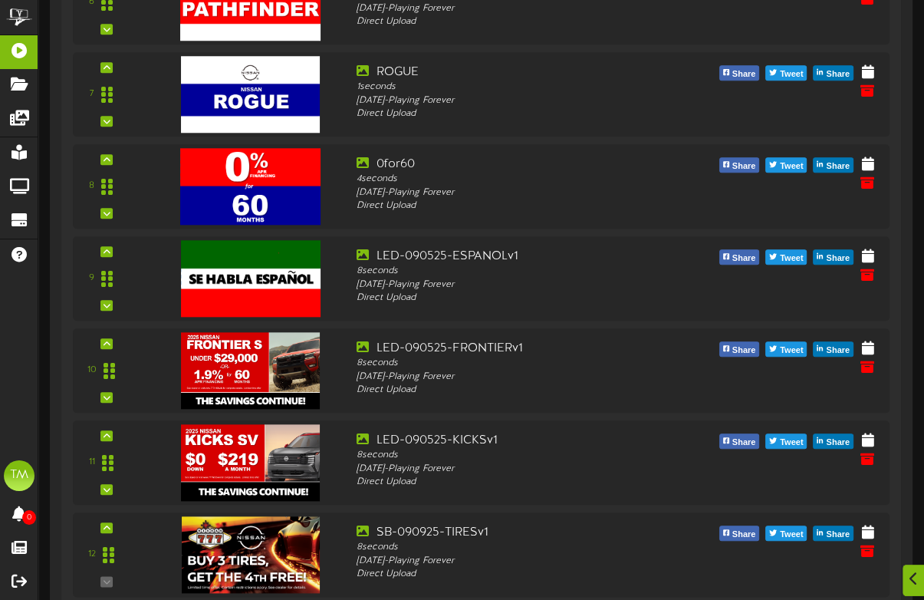
scroll to position [1235, 0]
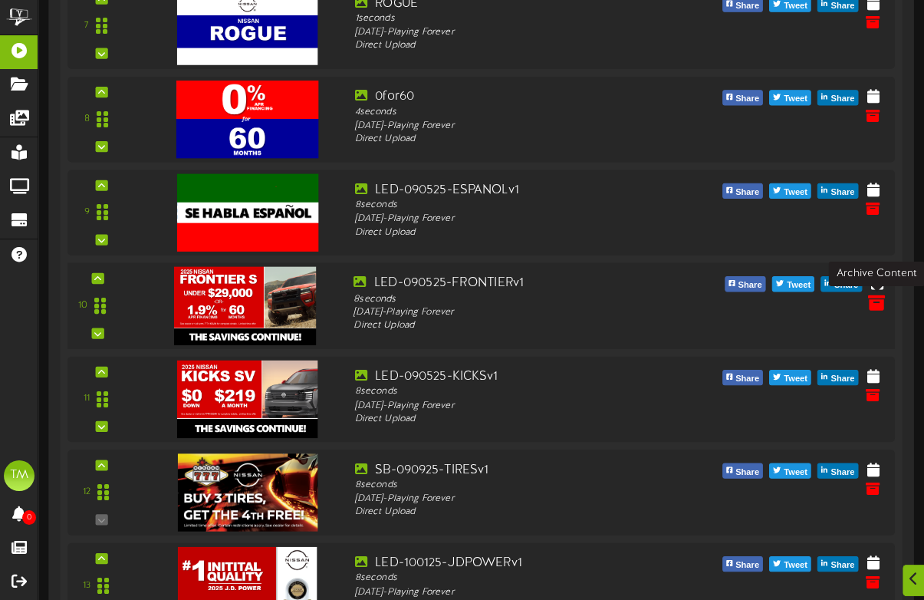
click at [874, 301] on icon at bounding box center [876, 301] width 17 height 17
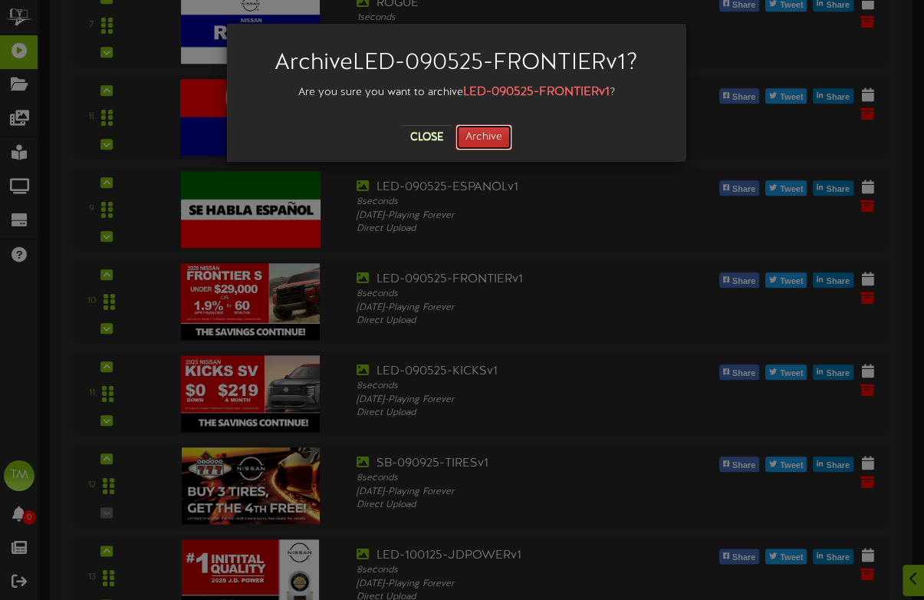
click at [482, 137] on button "Archive" at bounding box center [484, 137] width 57 height 26
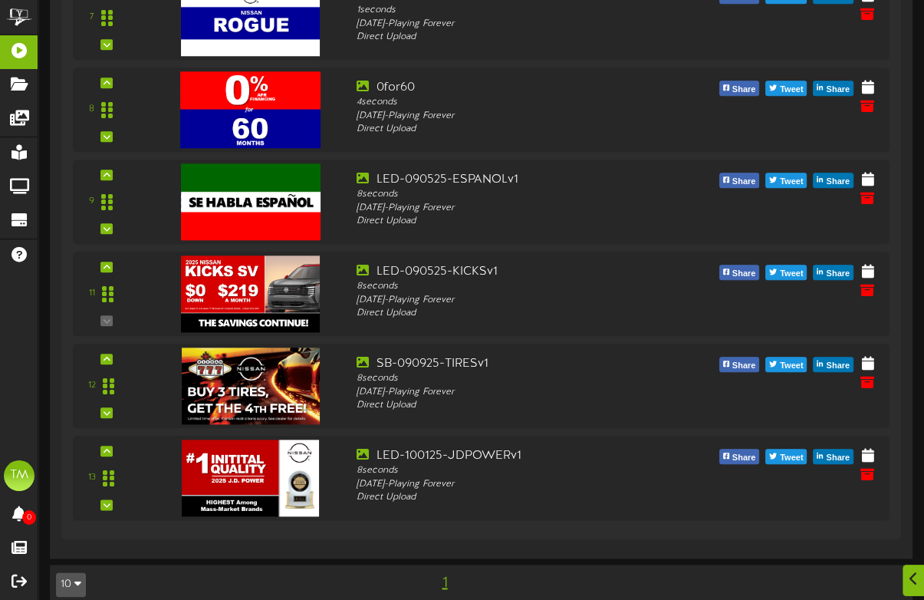
scroll to position [1261, 0]
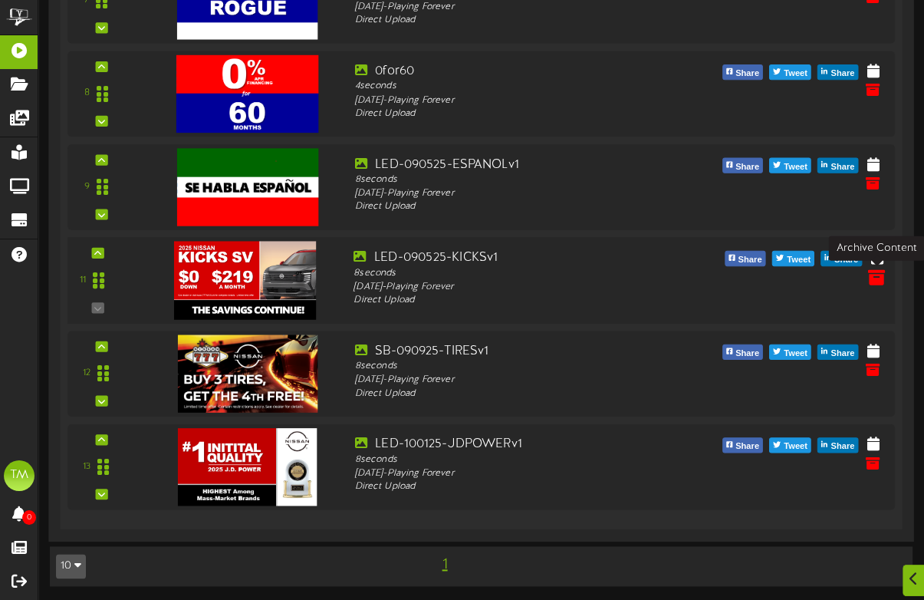
click at [879, 276] on icon at bounding box center [876, 276] width 17 height 17
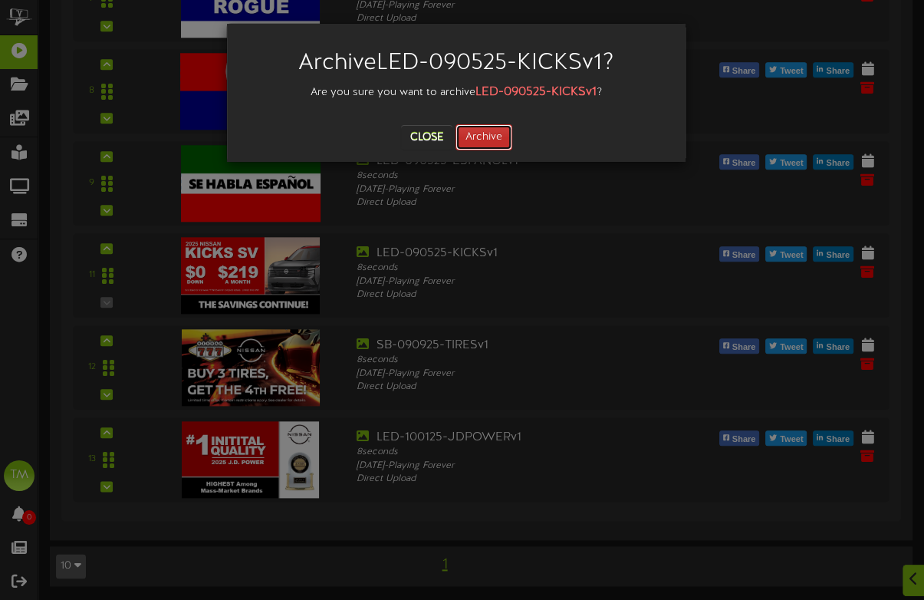
click at [482, 136] on button "Archive" at bounding box center [484, 137] width 57 height 26
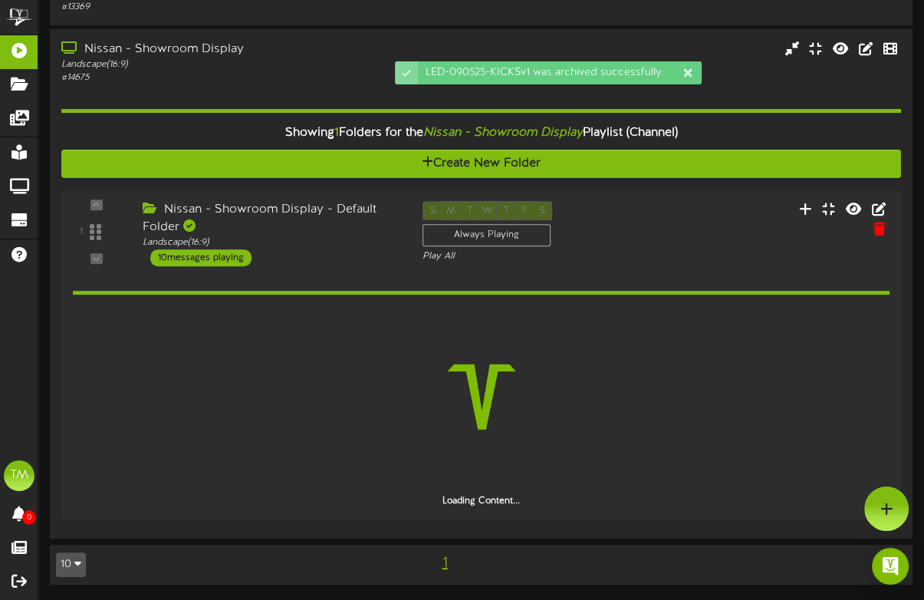
scroll to position [394, 0]
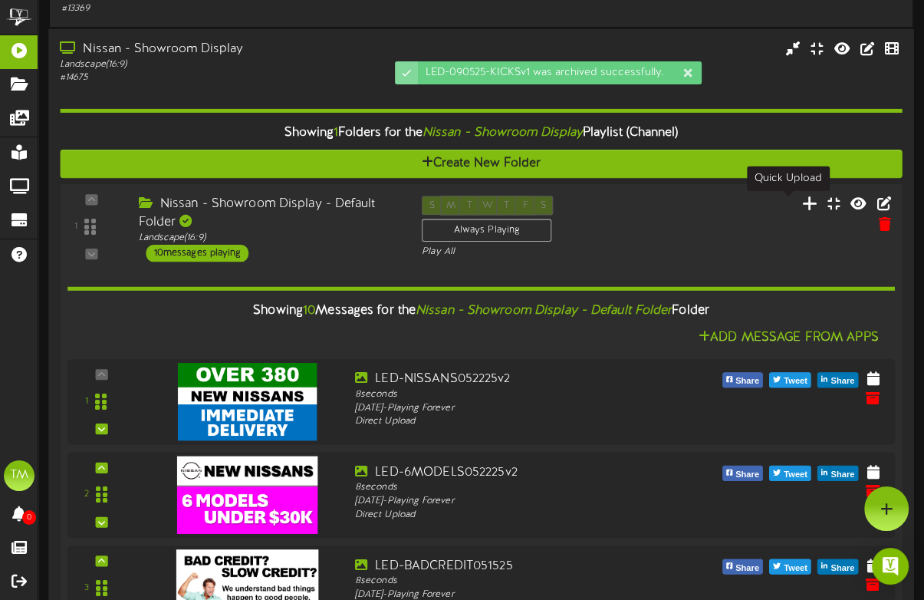
click at [802, 203] on icon at bounding box center [810, 203] width 16 height 17
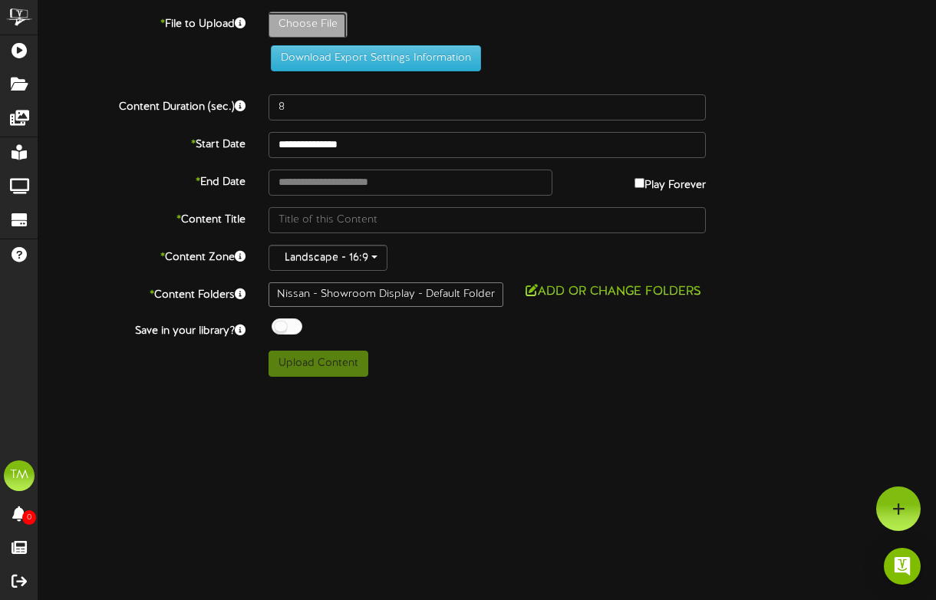
type input "**********"
type input "LED-OILCHANGE-100325v1"
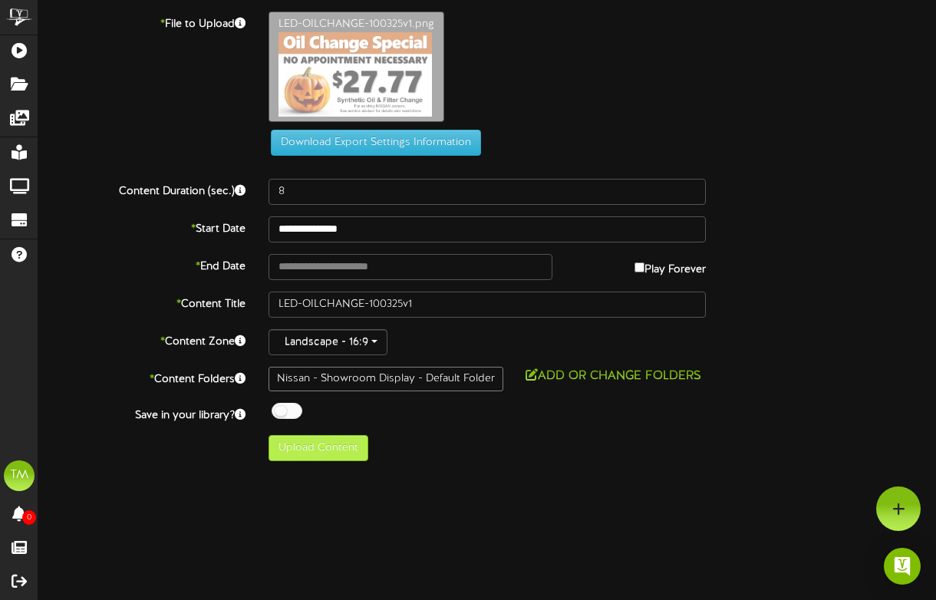
click at [319, 373] on div "Nissan - Showroom Display - Default Folder" at bounding box center [385, 379] width 235 height 25
click at [334, 443] on button "Upload Content" at bounding box center [318, 448] width 100 height 26
type input "**********"
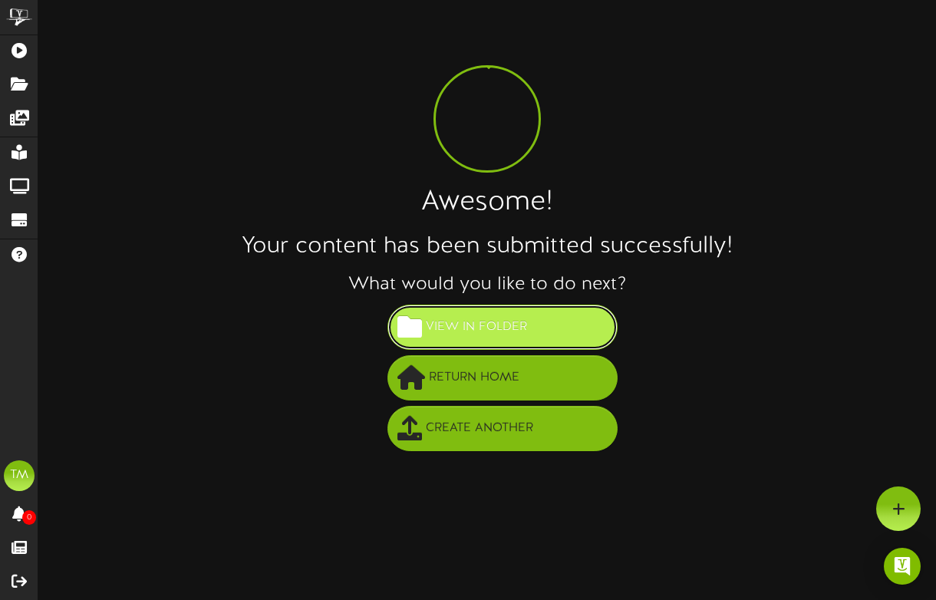
click at [455, 316] on span "View in Folder" at bounding box center [476, 326] width 109 height 25
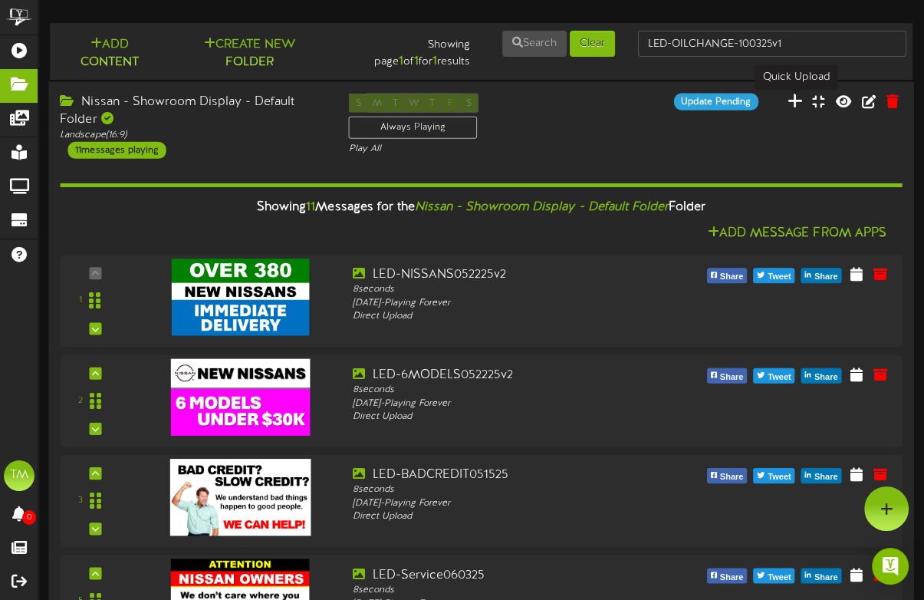
click at [797, 106] on icon at bounding box center [794, 100] width 15 height 17
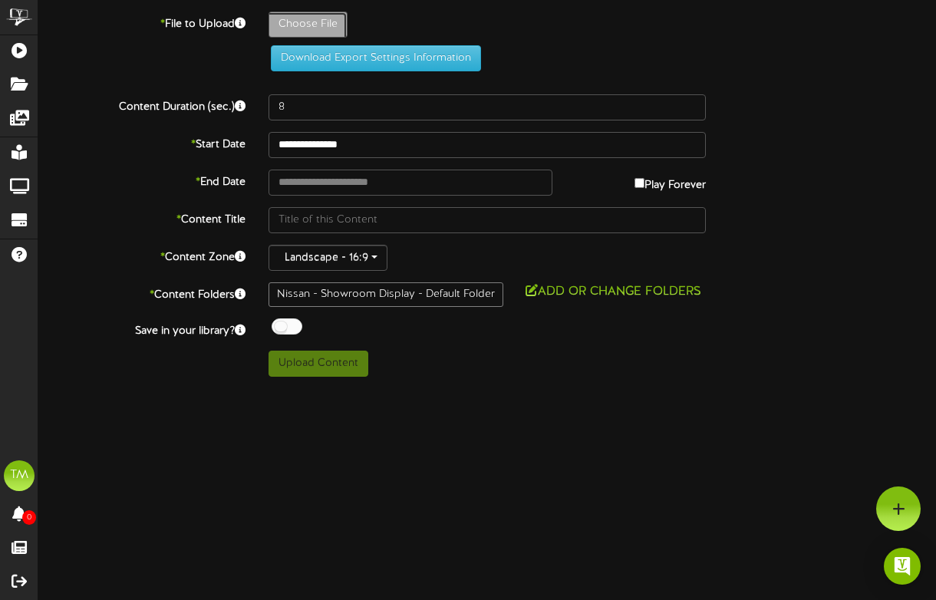
type input "**********"
type input "LED-SPOOKY-100325v1"
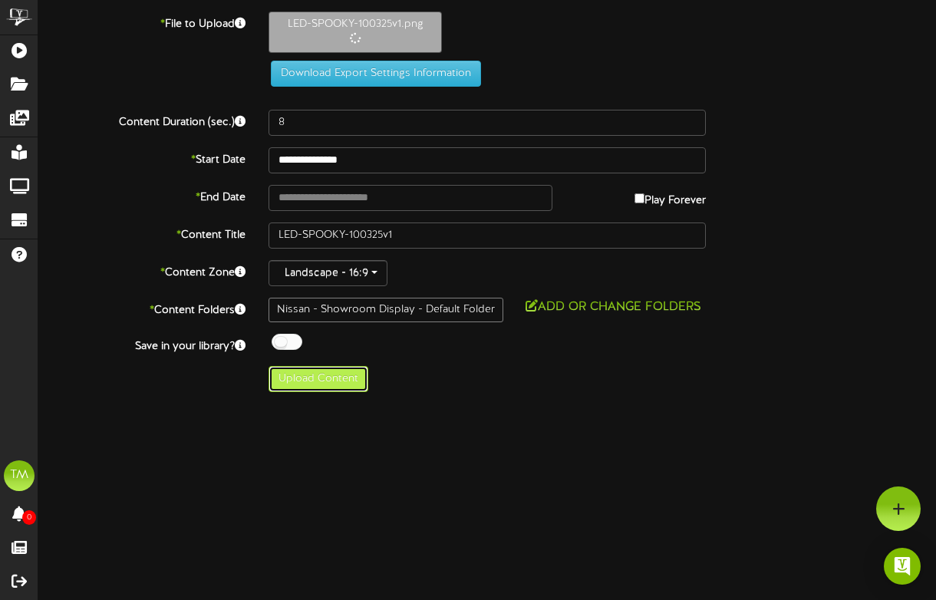
click at [327, 379] on button "Upload Content" at bounding box center [318, 379] width 100 height 26
type input "**********"
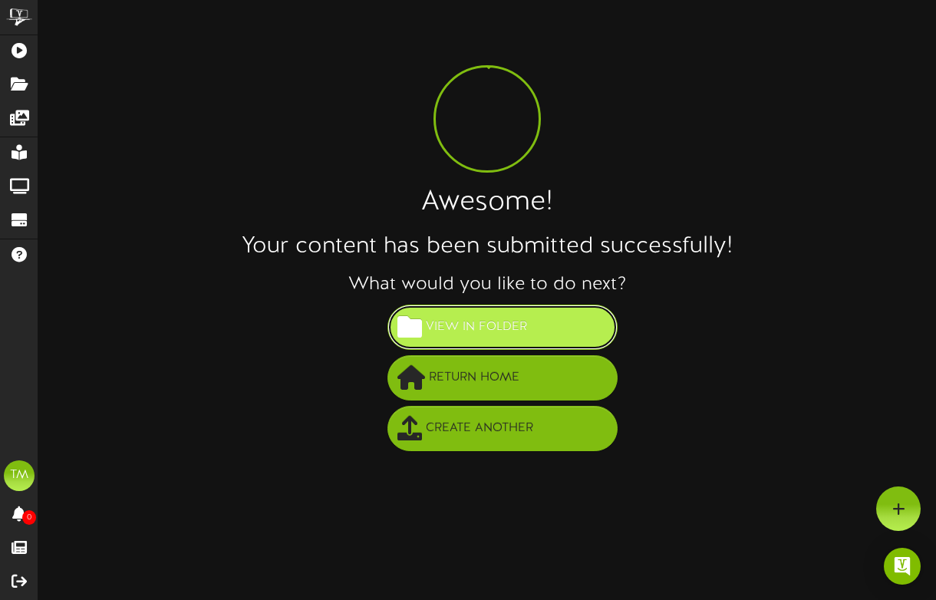
click at [430, 324] on span "View in Folder" at bounding box center [476, 326] width 109 height 25
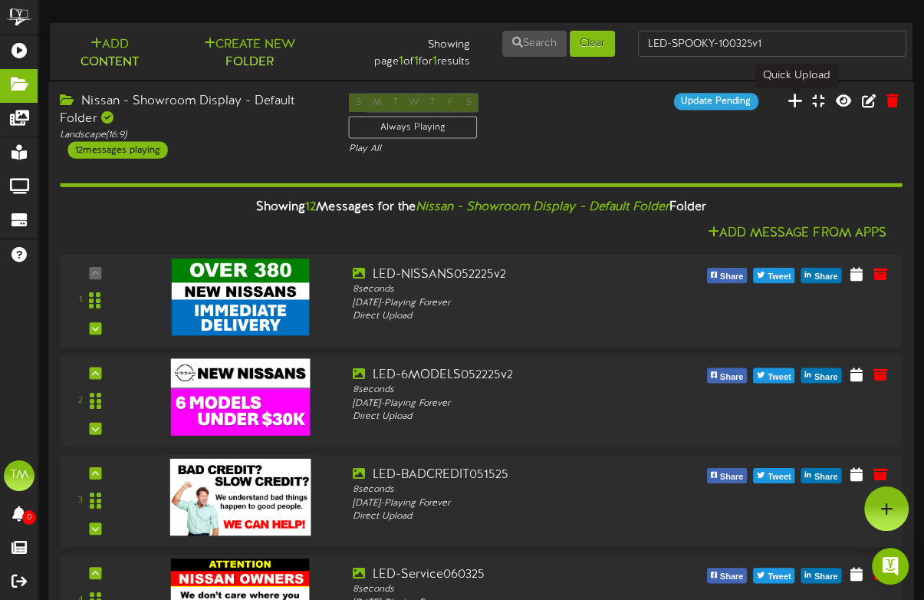
click at [795, 96] on icon at bounding box center [794, 100] width 15 height 17
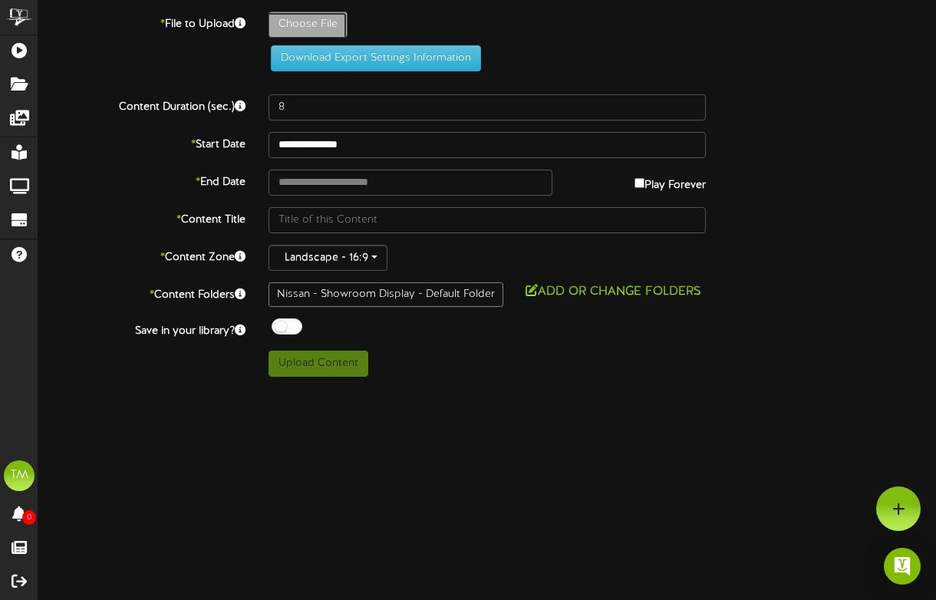
type input "**********"
type input "LED-USEDCARS-100325v1"
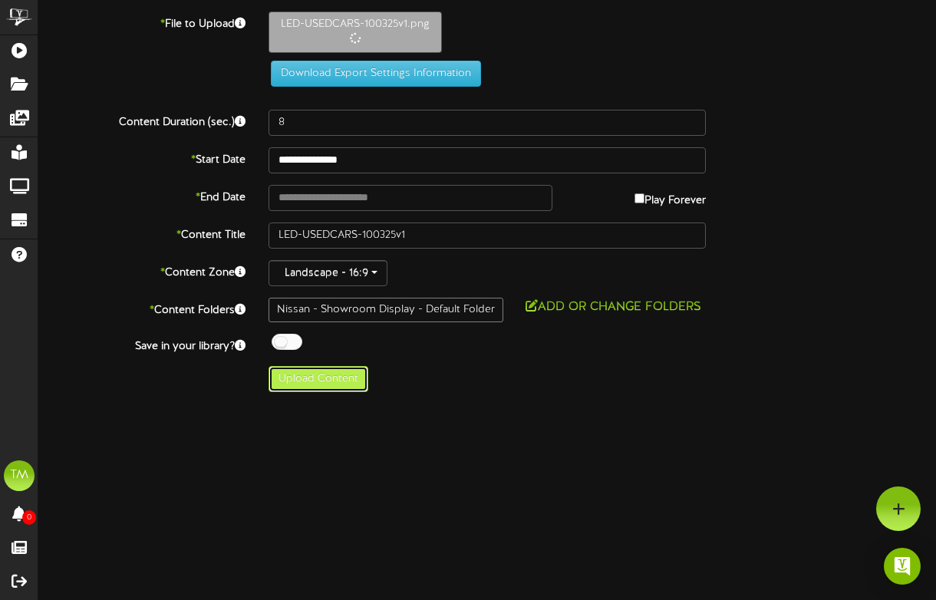
click at [282, 377] on button "Upload Content" at bounding box center [318, 379] width 100 height 26
type input "**********"
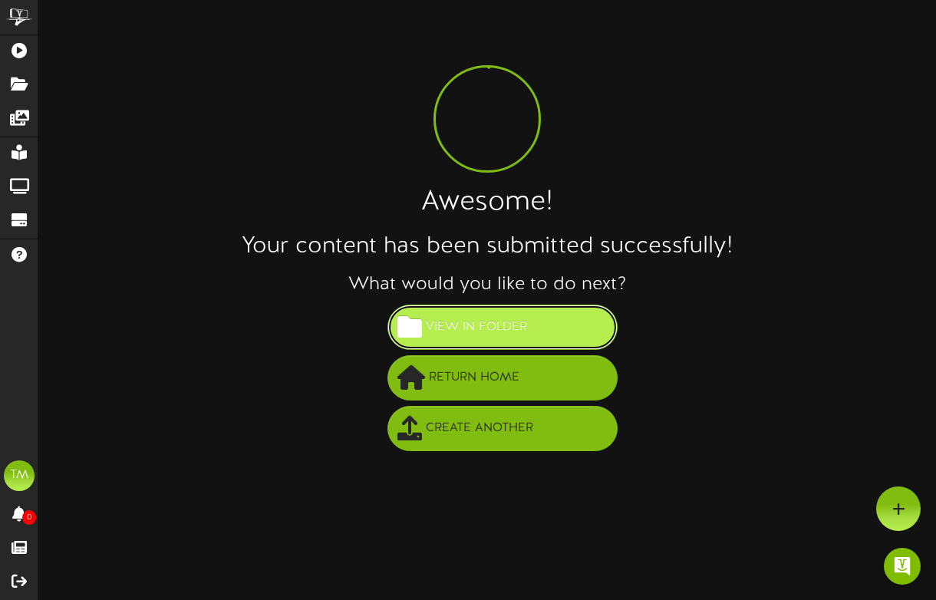
click at [473, 330] on span "View in Folder" at bounding box center [476, 326] width 109 height 25
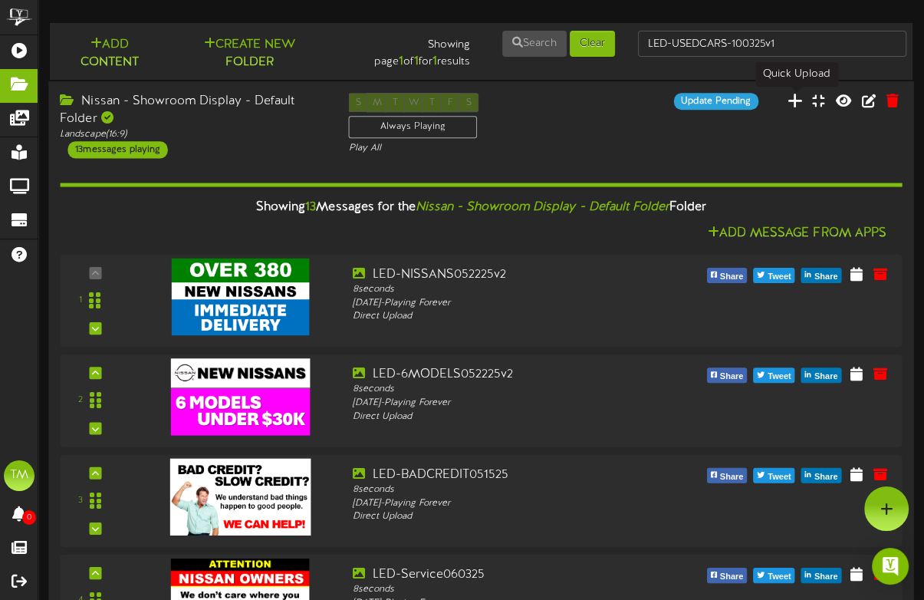
click at [794, 99] on icon at bounding box center [794, 99] width 15 height 17
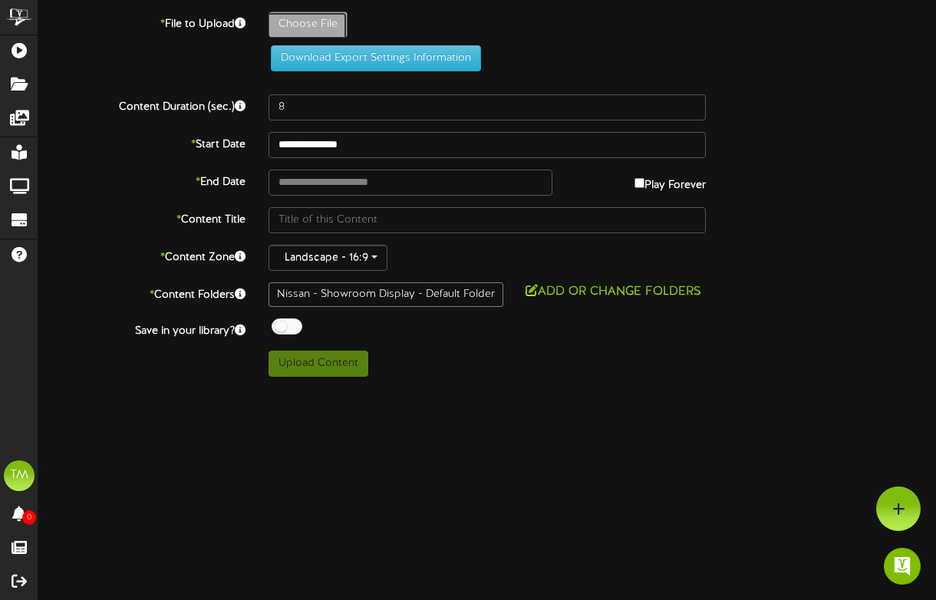
type input "**********"
type input "LED-WEBUYUSEDCARS-100325v1"
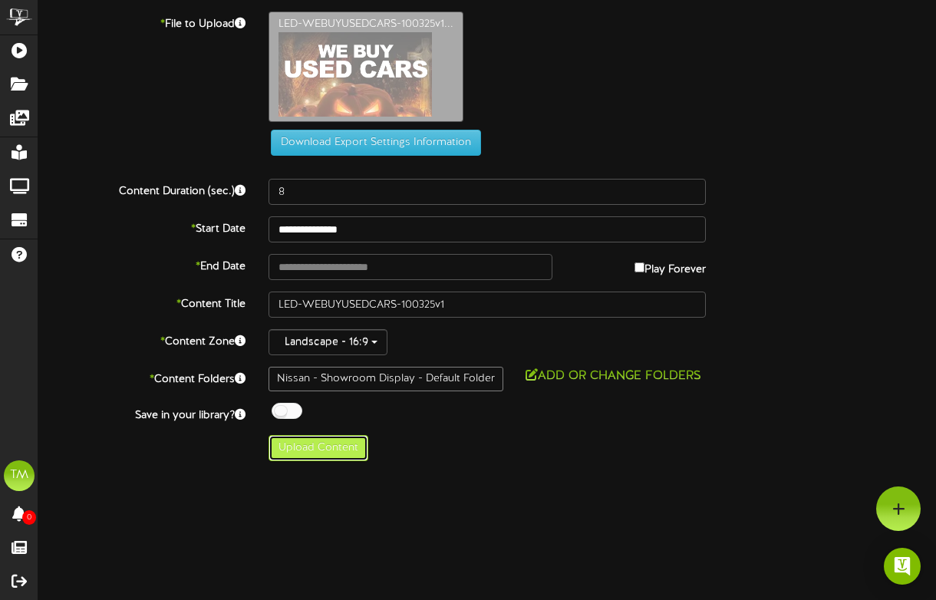
click at [341, 446] on button "Upload Content" at bounding box center [318, 448] width 100 height 26
type input "**********"
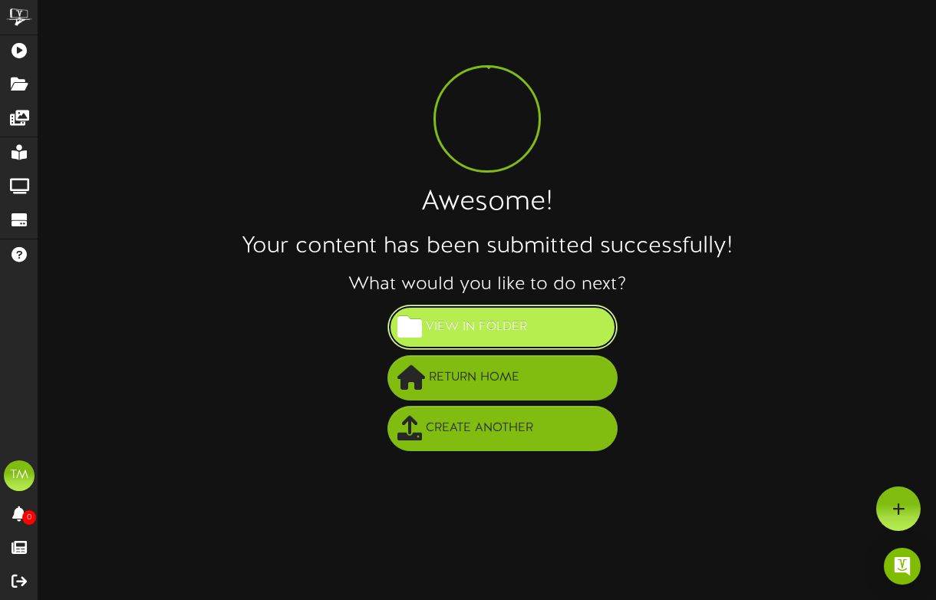
click at [532, 333] on button "View in Folder" at bounding box center [502, 326] width 230 height 45
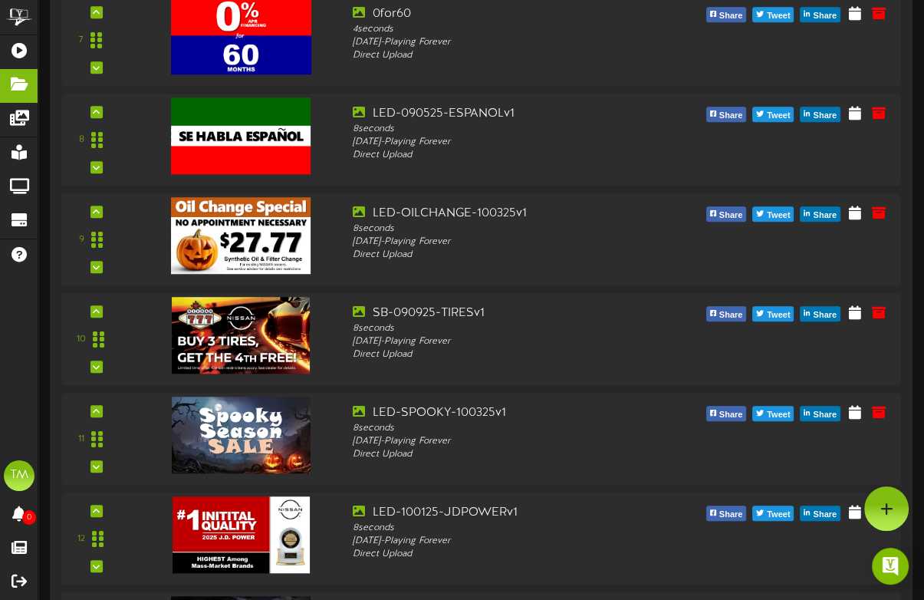
scroll to position [801, 0]
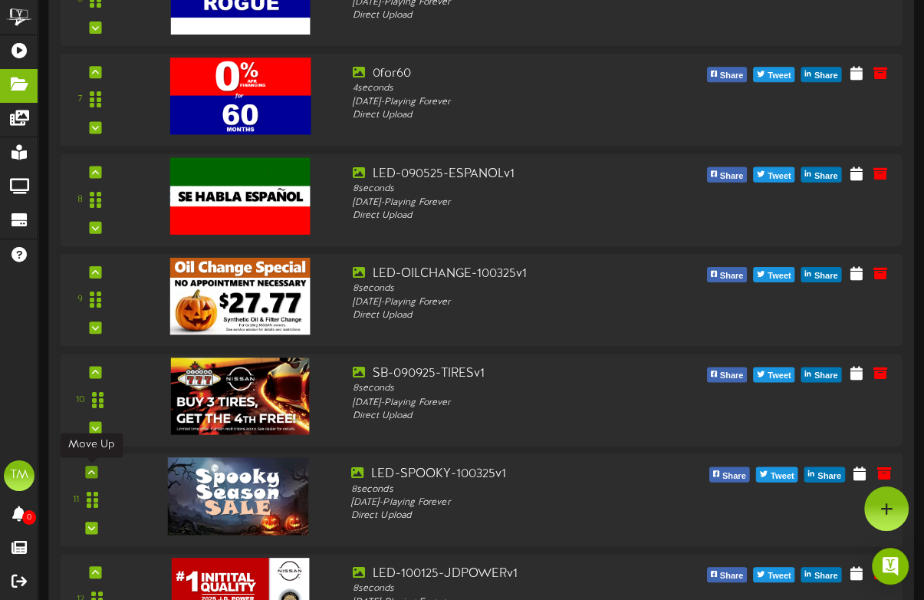
click at [92, 469] on icon at bounding box center [91, 471] width 7 height 8
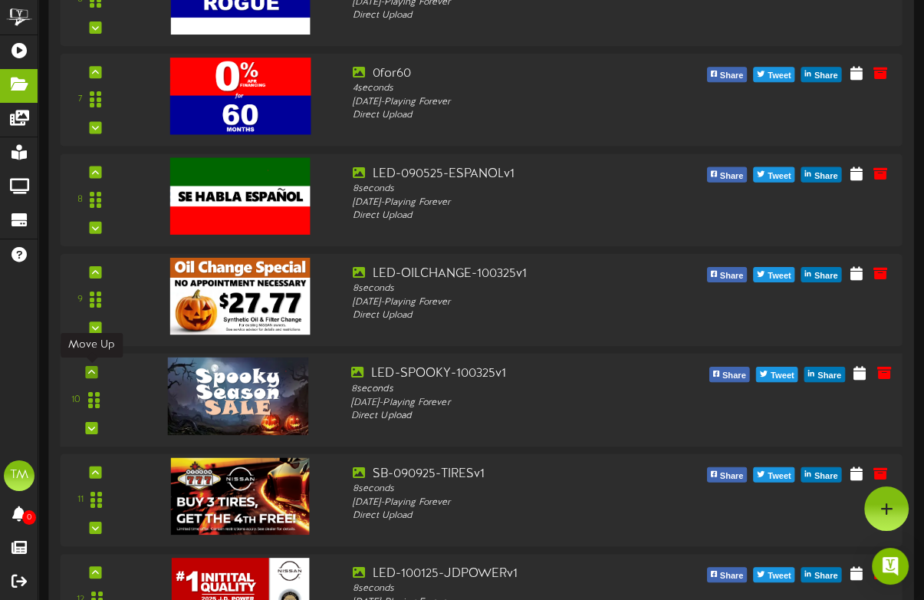
click at [90, 371] on icon at bounding box center [91, 371] width 7 height 8
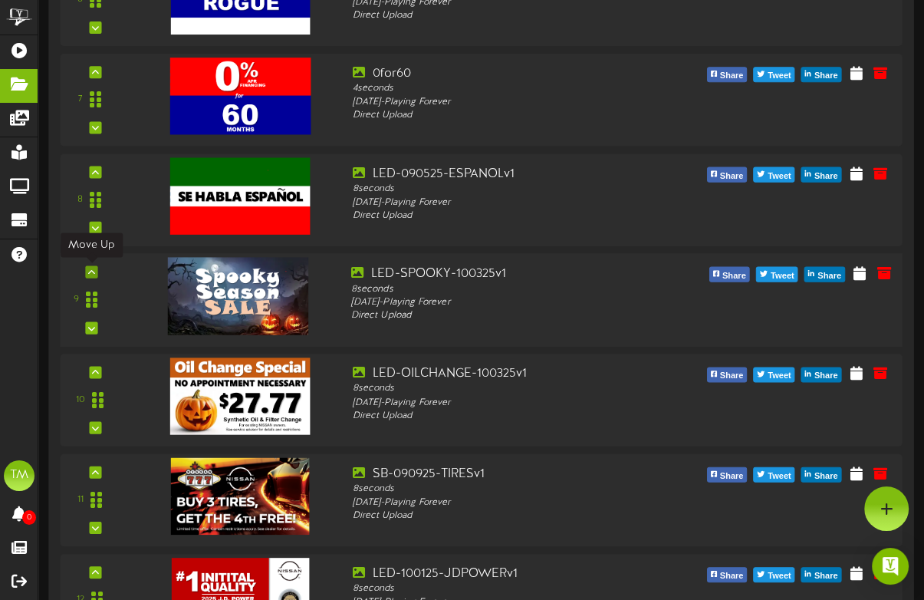
click at [94, 268] on icon at bounding box center [91, 272] width 7 height 8
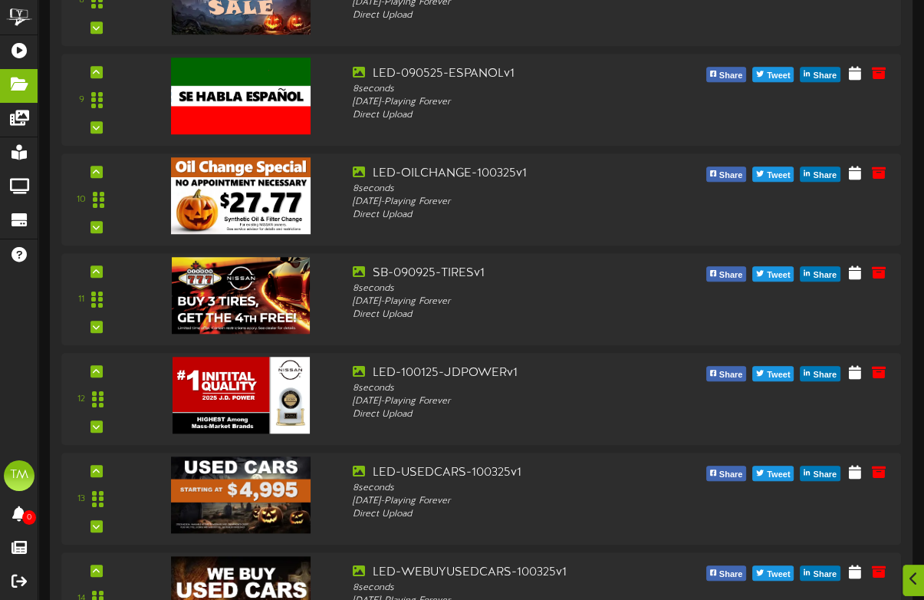
scroll to position [1066, 0]
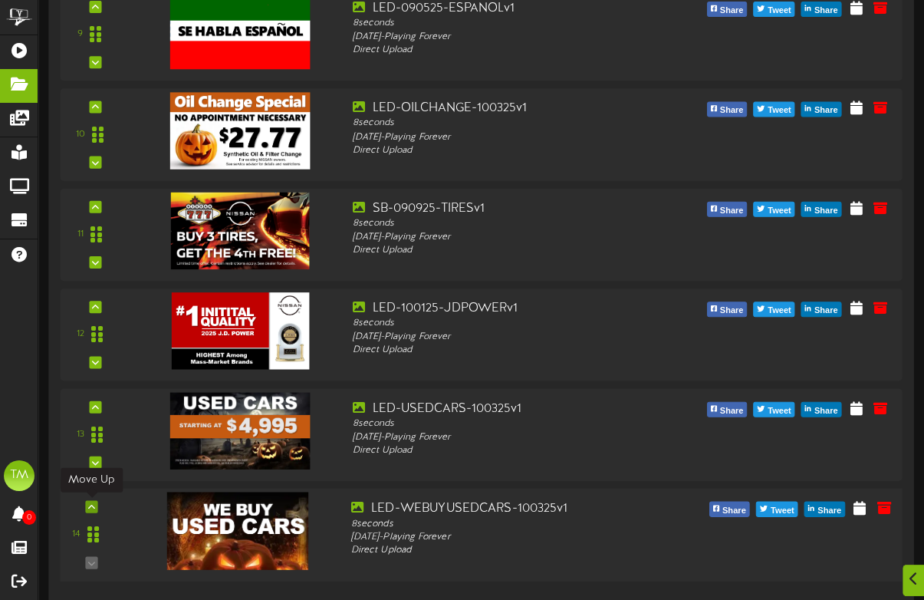
click at [95, 509] on div at bounding box center [91, 505] width 12 height 12
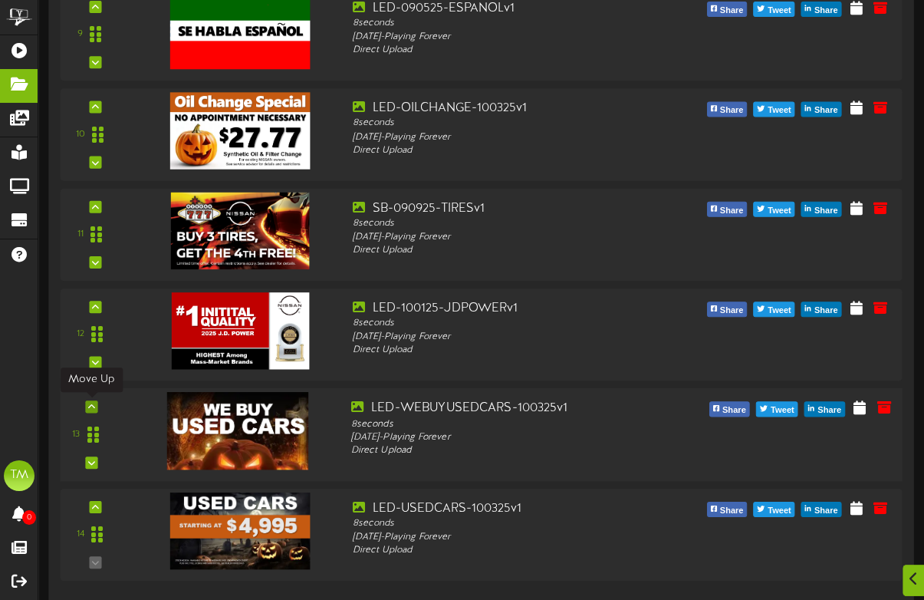
click at [92, 404] on icon at bounding box center [91, 406] width 7 height 8
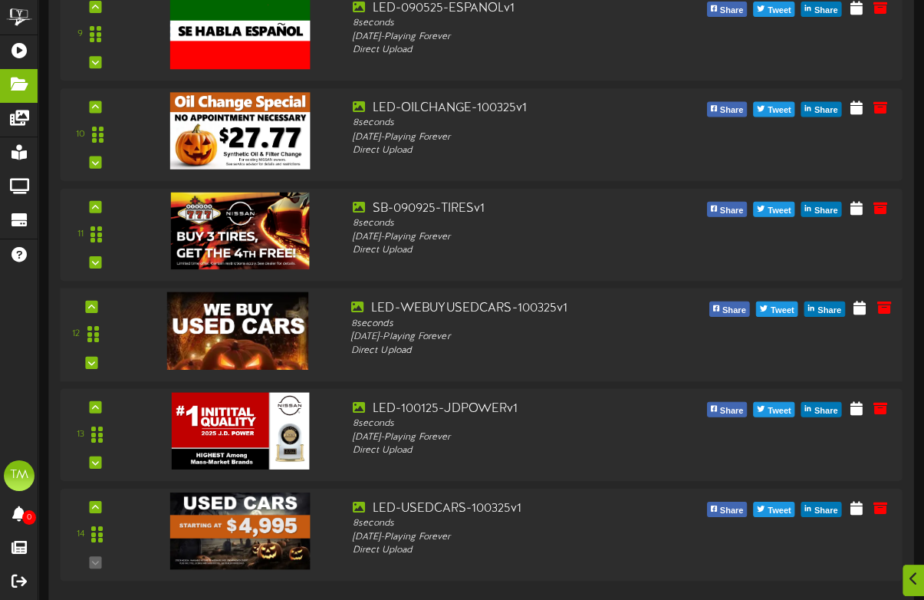
click at [93, 299] on div "12" at bounding box center [91, 334] width 48 height 70
click at [92, 300] on div at bounding box center [91, 306] width 12 height 12
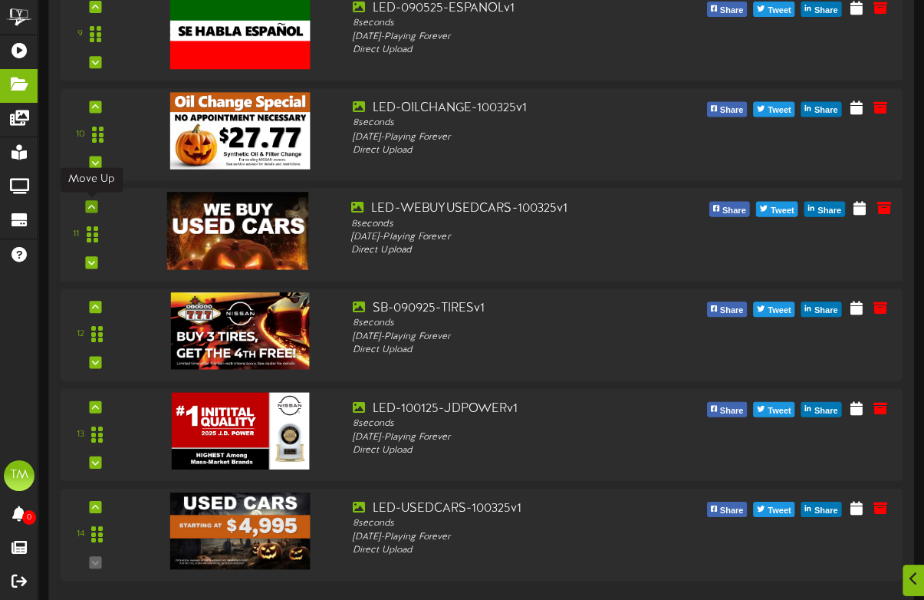
click at [89, 207] on icon at bounding box center [91, 206] width 7 height 8
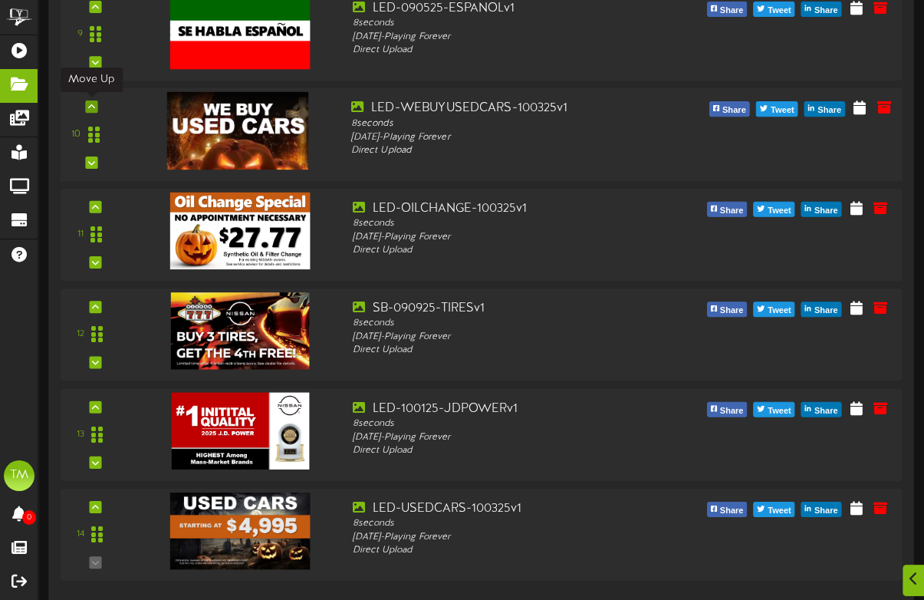
click at [94, 103] on icon at bounding box center [91, 106] width 7 height 8
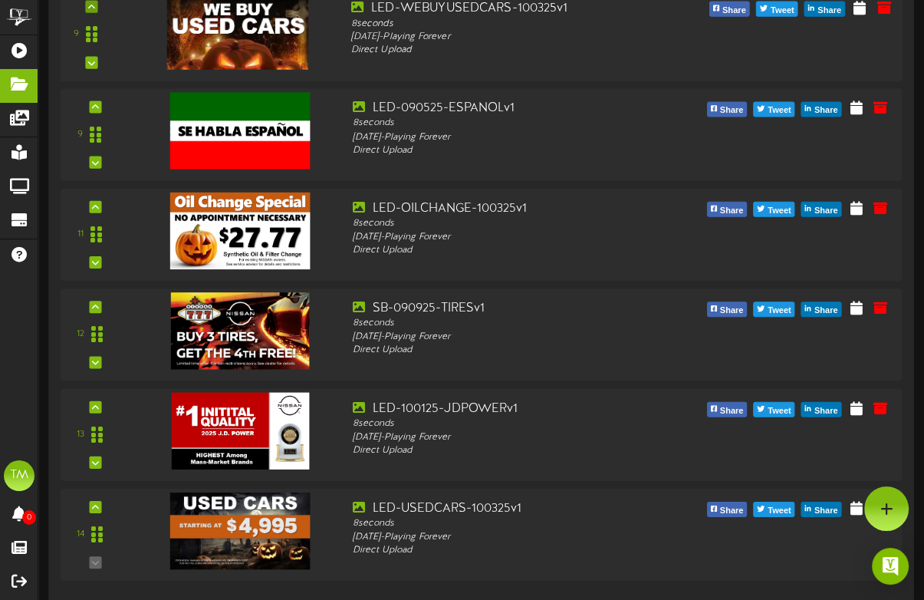
scroll to position [966, 0]
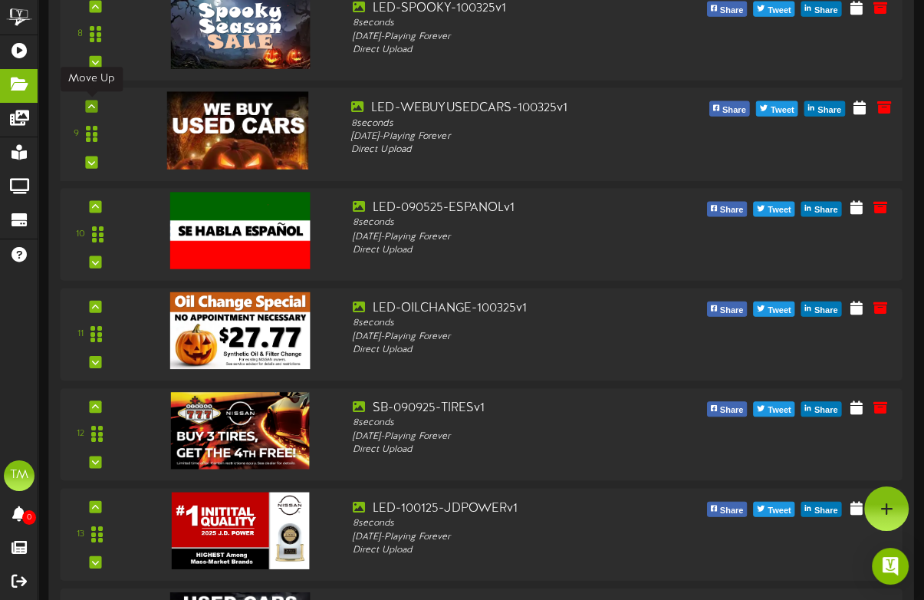
click at [92, 104] on icon at bounding box center [91, 106] width 7 height 8
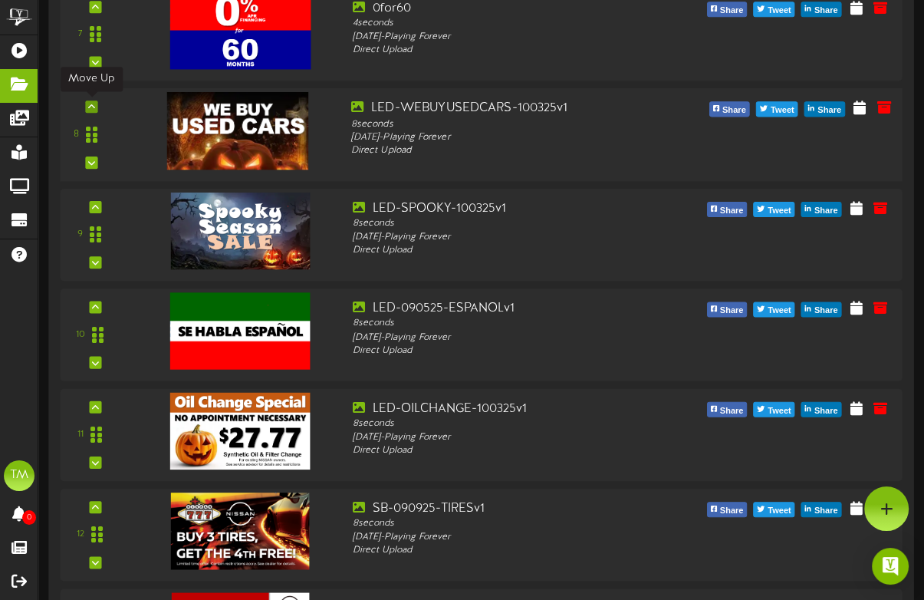
click at [90, 102] on icon at bounding box center [91, 106] width 7 height 8
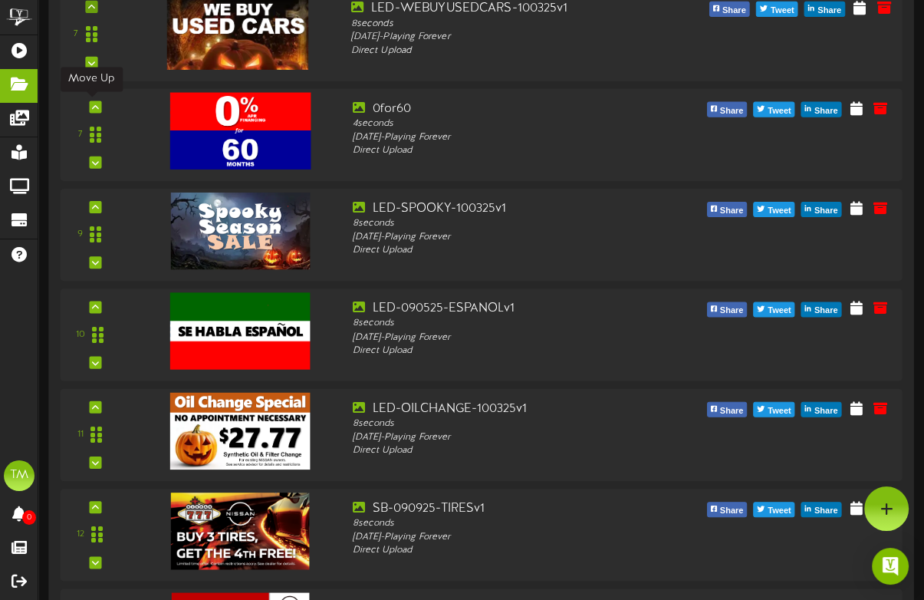
scroll to position [766, 0]
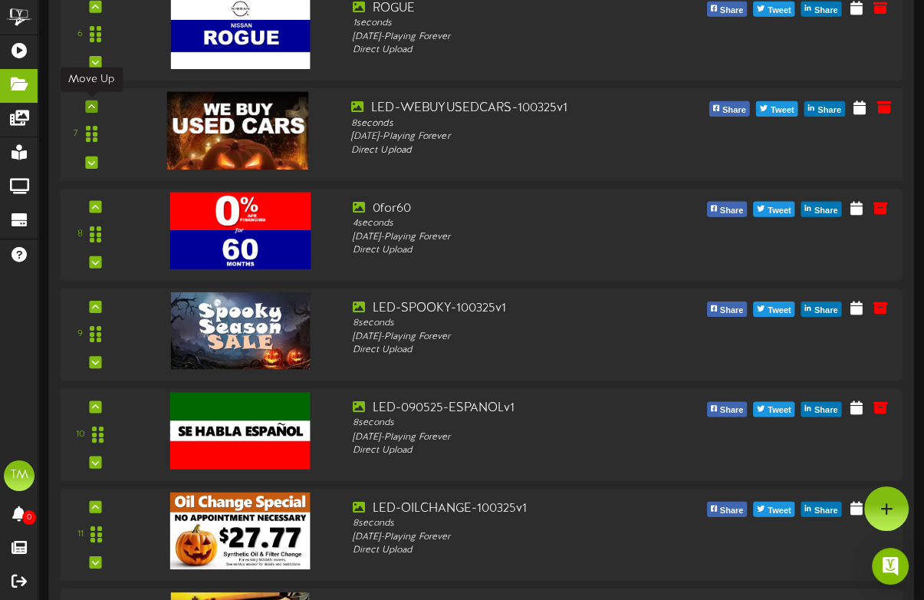
click at [86, 101] on div at bounding box center [91, 106] width 12 height 12
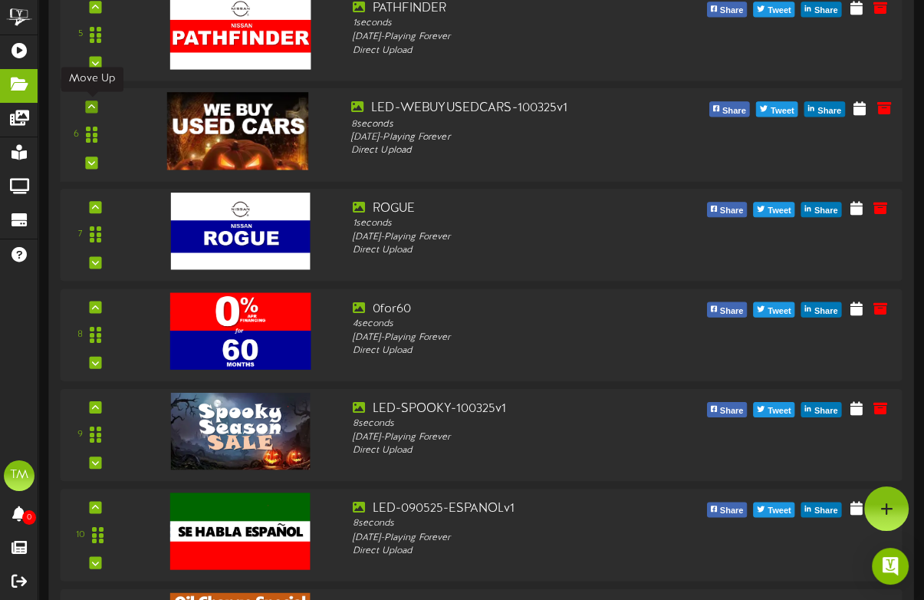
click at [92, 108] on icon at bounding box center [91, 106] width 7 height 8
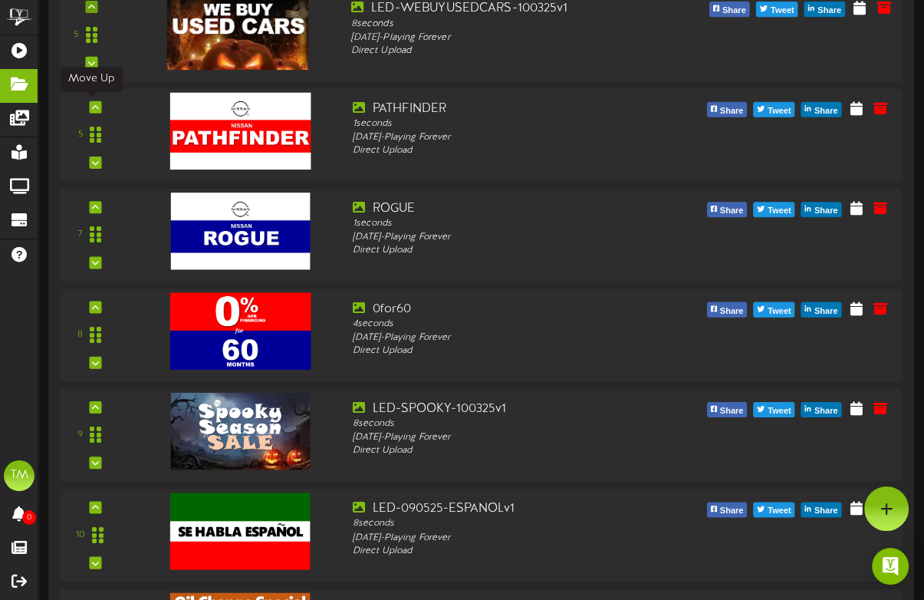
scroll to position [566, 0]
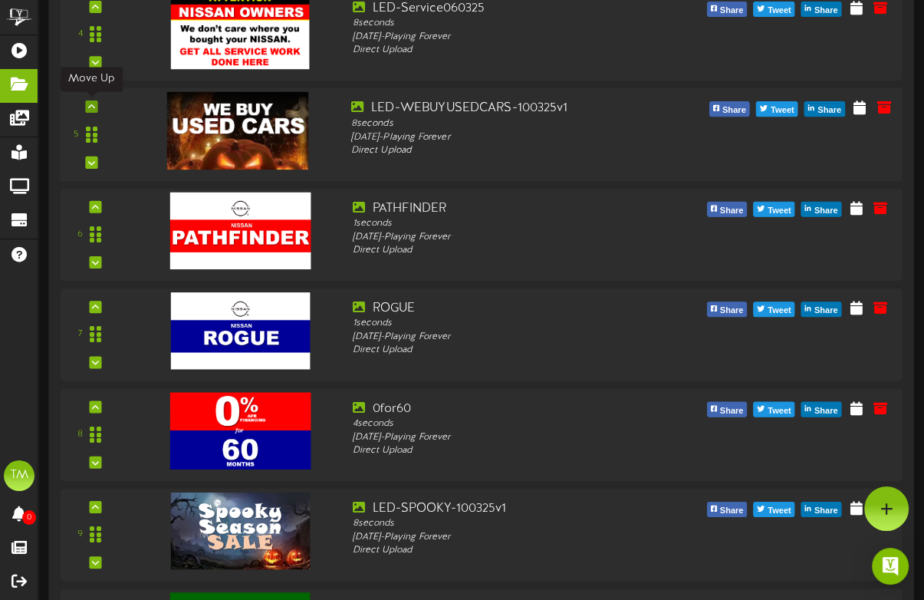
click at [89, 105] on icon at bounding box center [91, 106] width 7 height 8
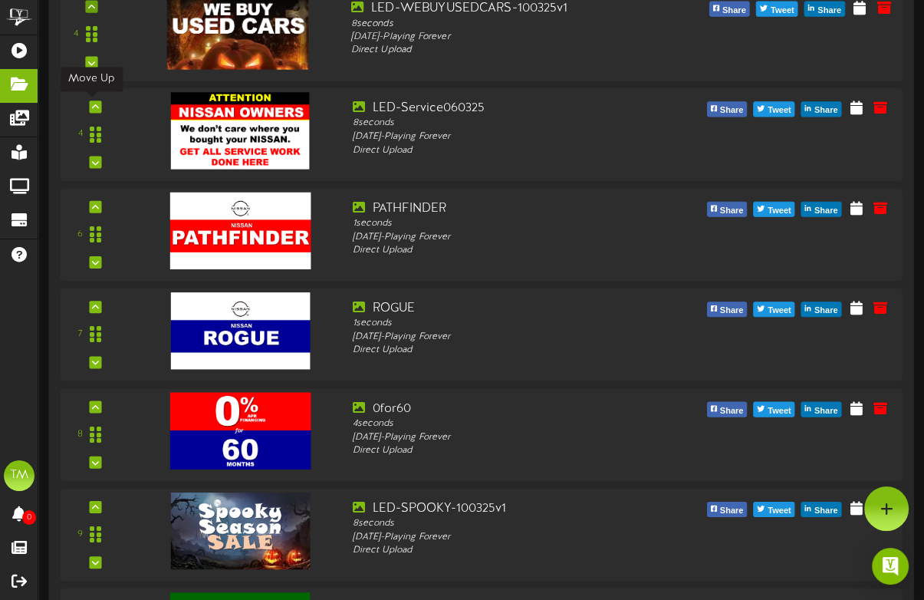
scroll to position [466, 0]
